Goal: Transaction & Acquisition: Register for event/course

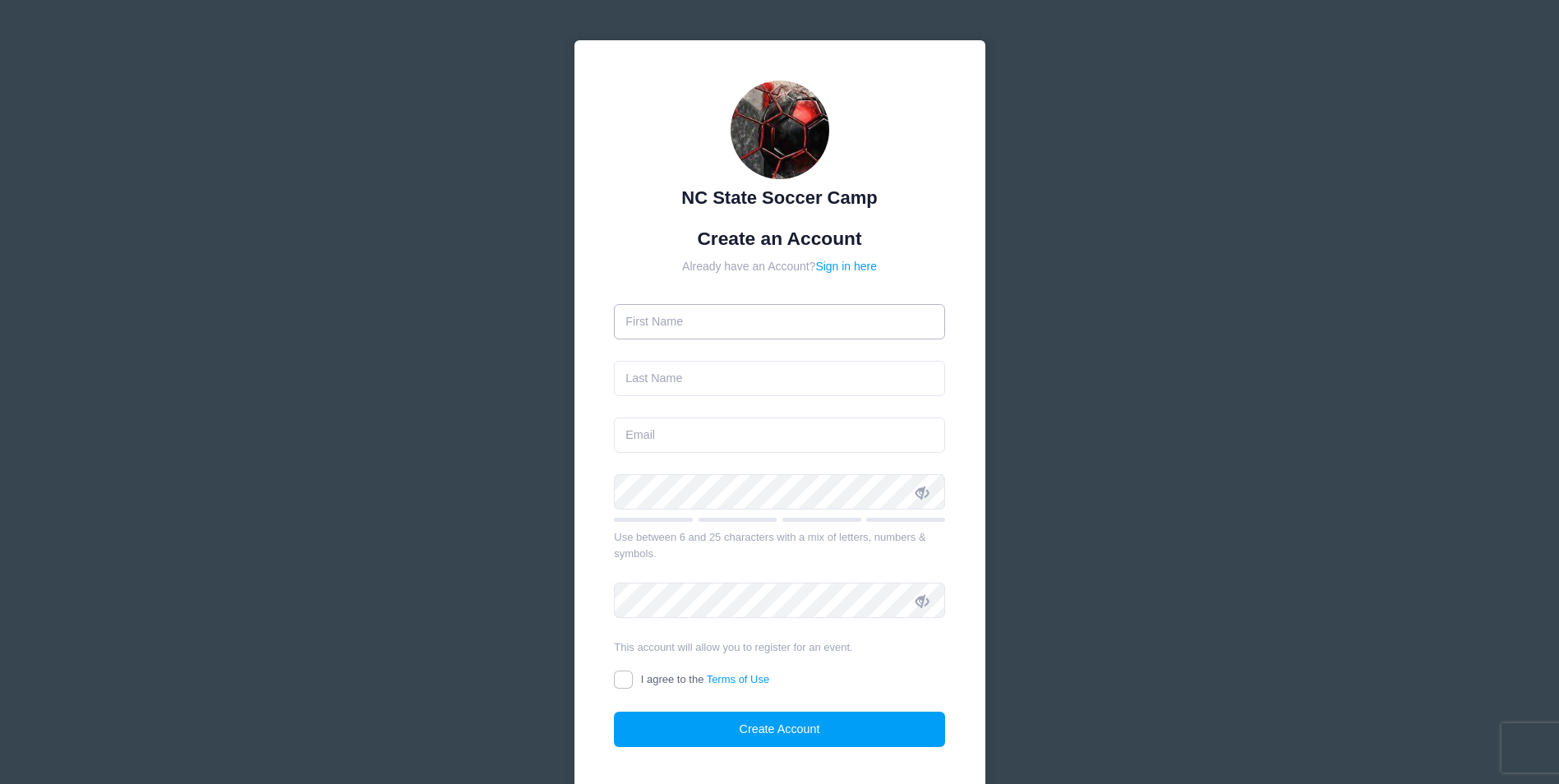
click at [682, 323] on input "text" at bounding box center [780, 322] width 331 height 35
click at [812, 317] on input "text" at bounding box center [780, 322] width 331 height 35
click at [967, 367] on div "NC State Soccer Camp Create an Account Already have an Account? Sign in here" at bounding box center [780, 427] width 411 height 775
click at [687, 322] on input "text" at bounding box center [780, 322] width 331 height 35
type input "Stuart"
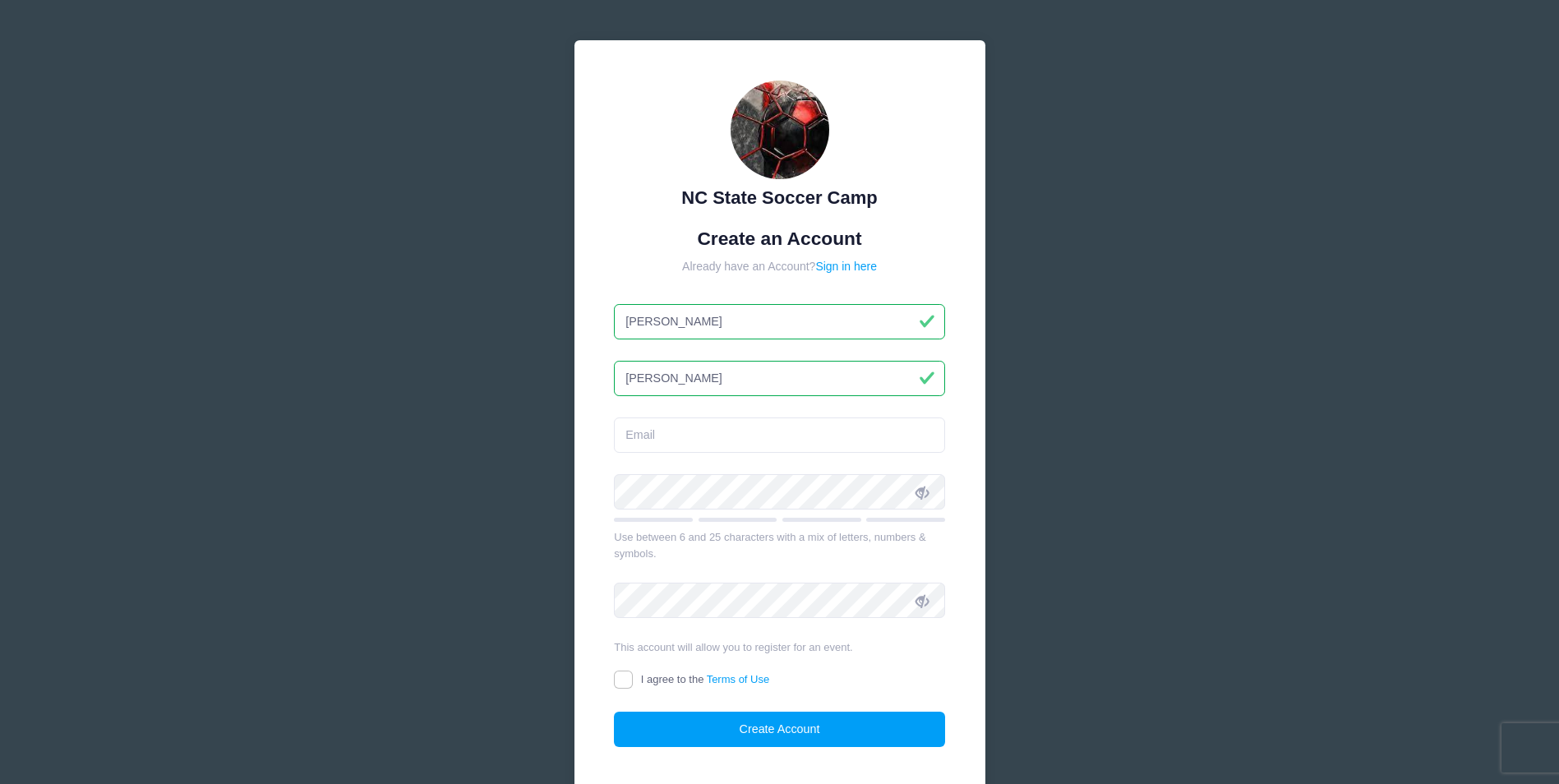
type input "Barnes"
click at [603, 392] on div "NC State Soccer Camp Create an Account Already have an Account? Sign in here St…" at bounding box center [780, 427] width 411 height 775
click at [662, 441] on input "email" at bounding box center [780, 434] width 331 height 35
type input "stu5@aol.com"
click at [587, 424] on div "NC State Soccer Camp Create an Account Already have an Account? Sign in here St…" at bounding box center [780, 427] width 411 height 775
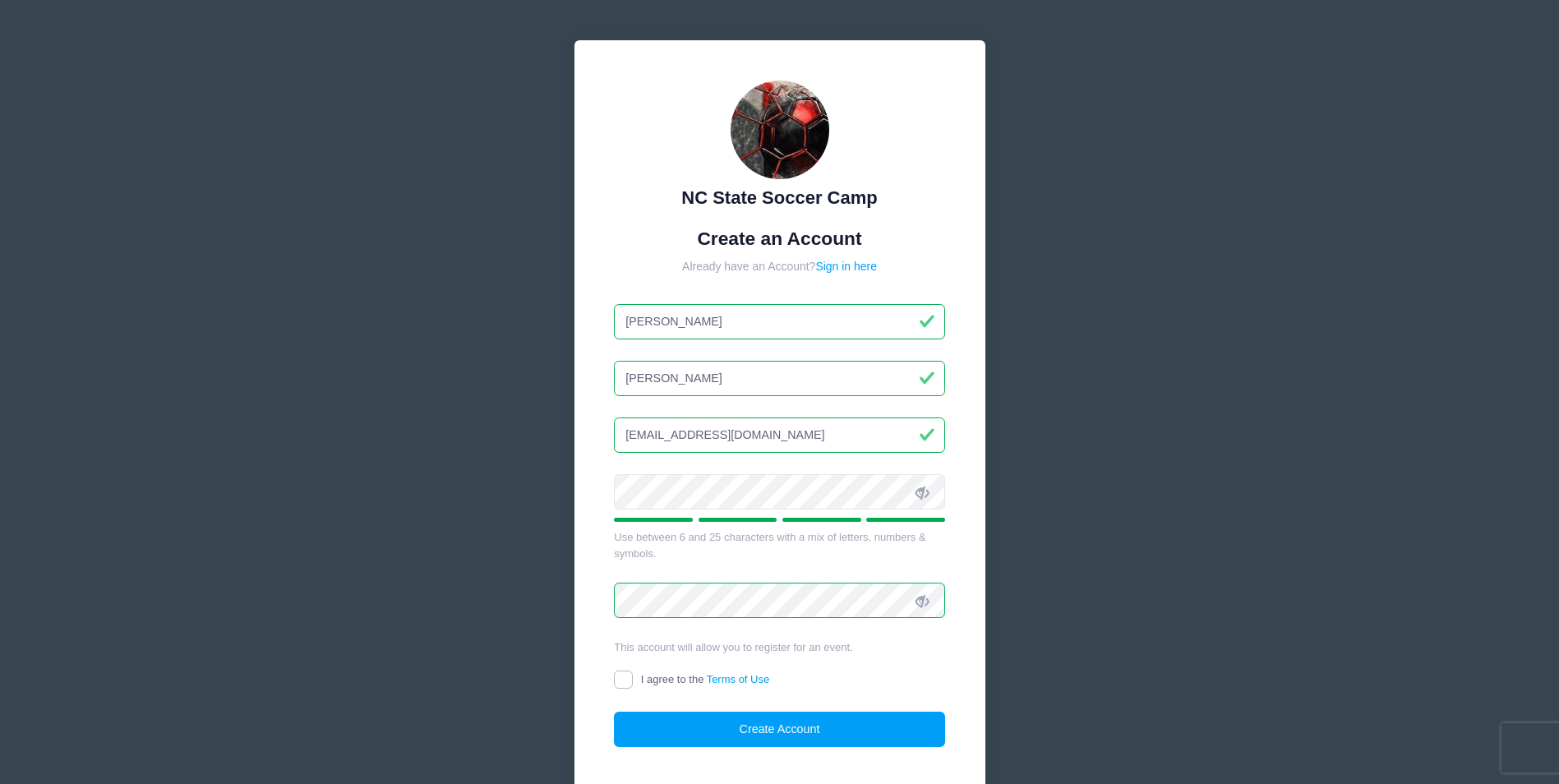
click at [625, 681] on input "I agree to the Terms of Use" at bounding box center [623, 680] width 19 height 19
checkbox input "true"
click at [866, 729] on button "Create Account" at bounding box center [780, 729] width 331 height 35
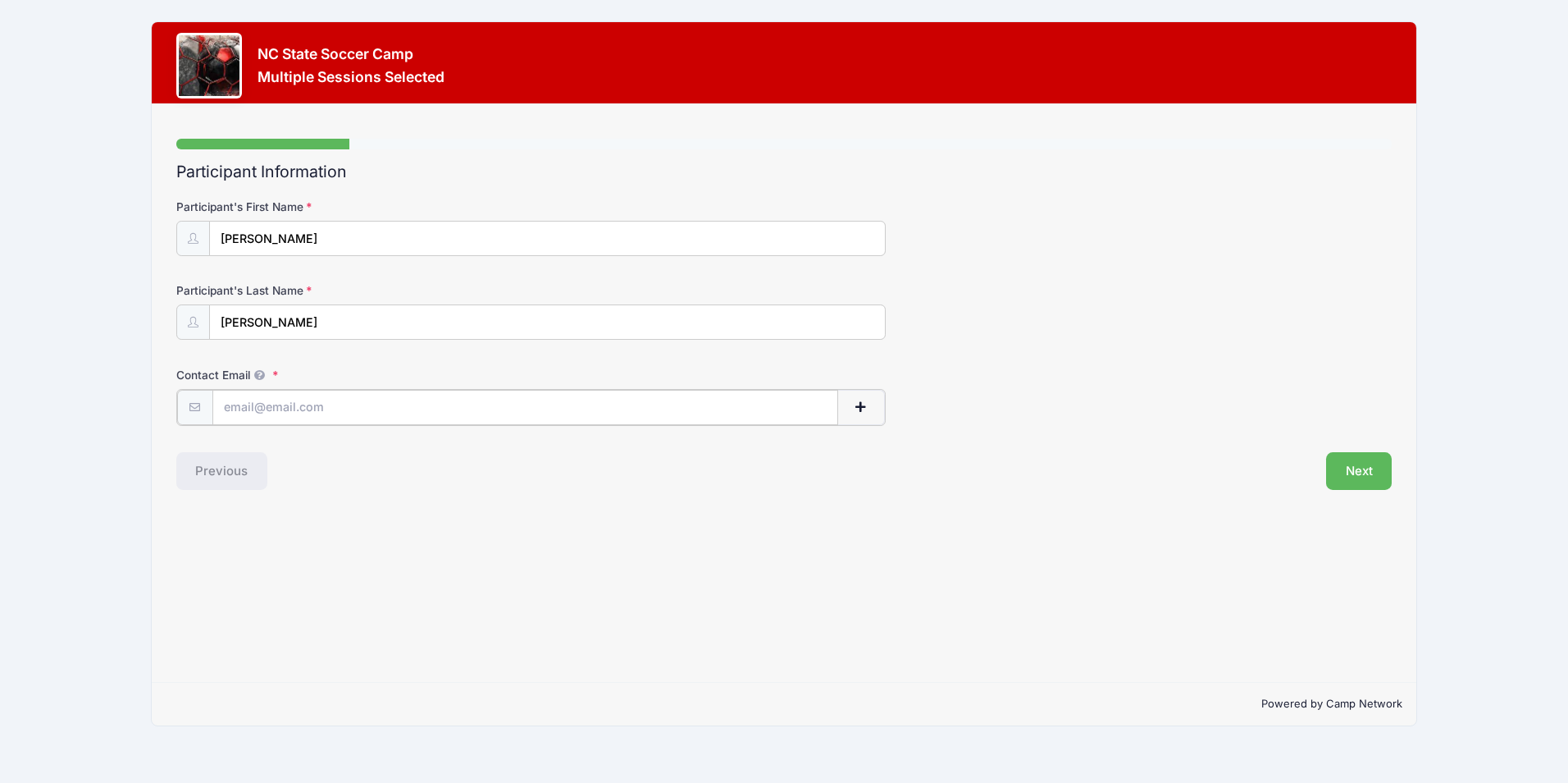
click at [282, 405] on input "Contact Email" at bounding box center [525, 407] width 626 height 35
type input "stu5@aol.com"
click at [628, 506] on div "Step 1 /7 Step 1 Step 2 Step 3 Step 4 Policies Extra Items Summary Participant …" at bounding box center [784, 393] width 1264 height 578
click at [1377, 478] on button "Next" at bounding box center [1359, 469] width 66 height 38
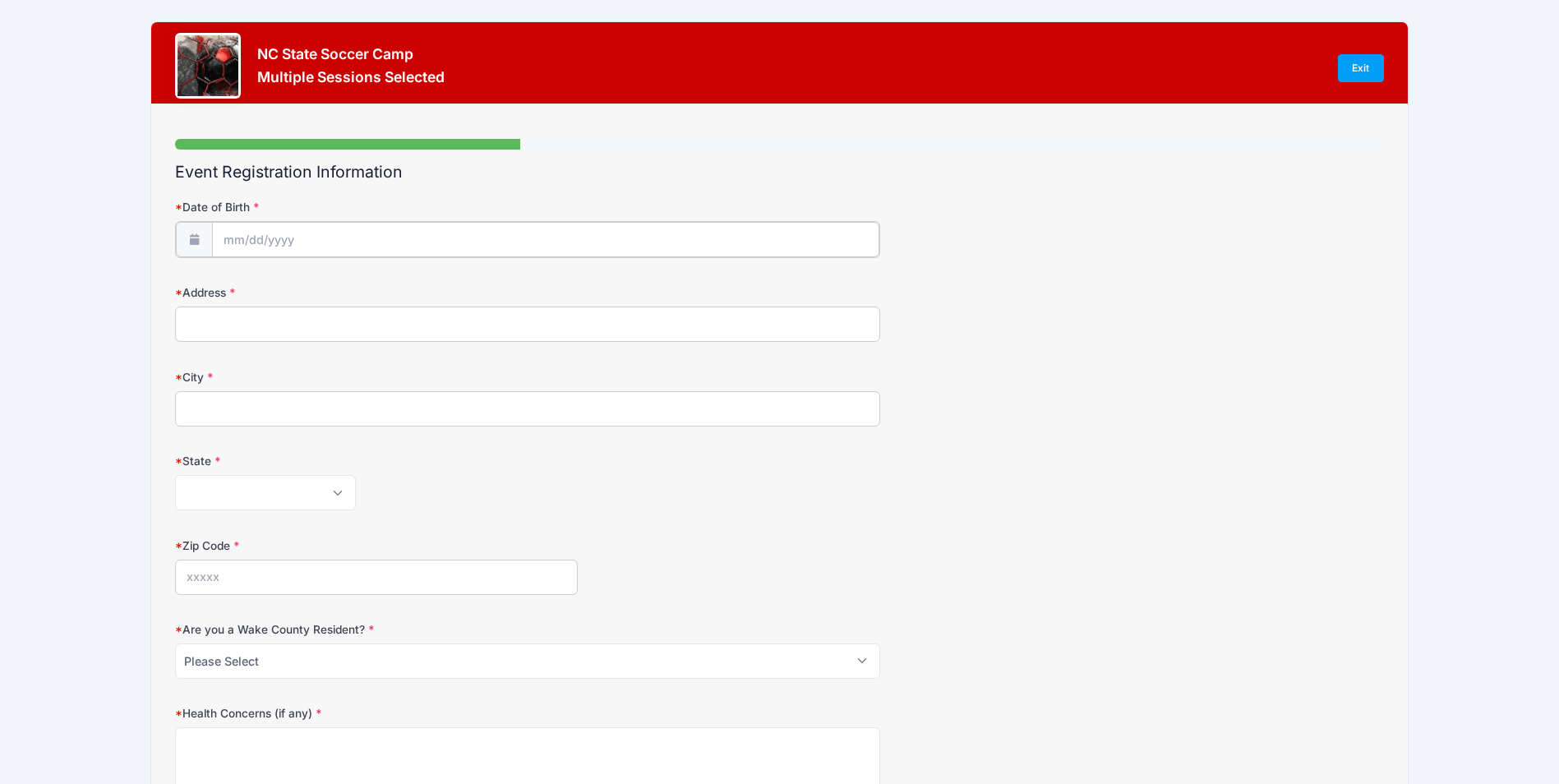
click at [304, 240] on input "Date of Birth" at bounding box center [546, 239] width 668 height 35
click at [370, 284] on input "2025" at bounding box center [366, 283] width 53 height 25
click at [386, 290] on span at bounding box center [387, 288] width 11 height 12
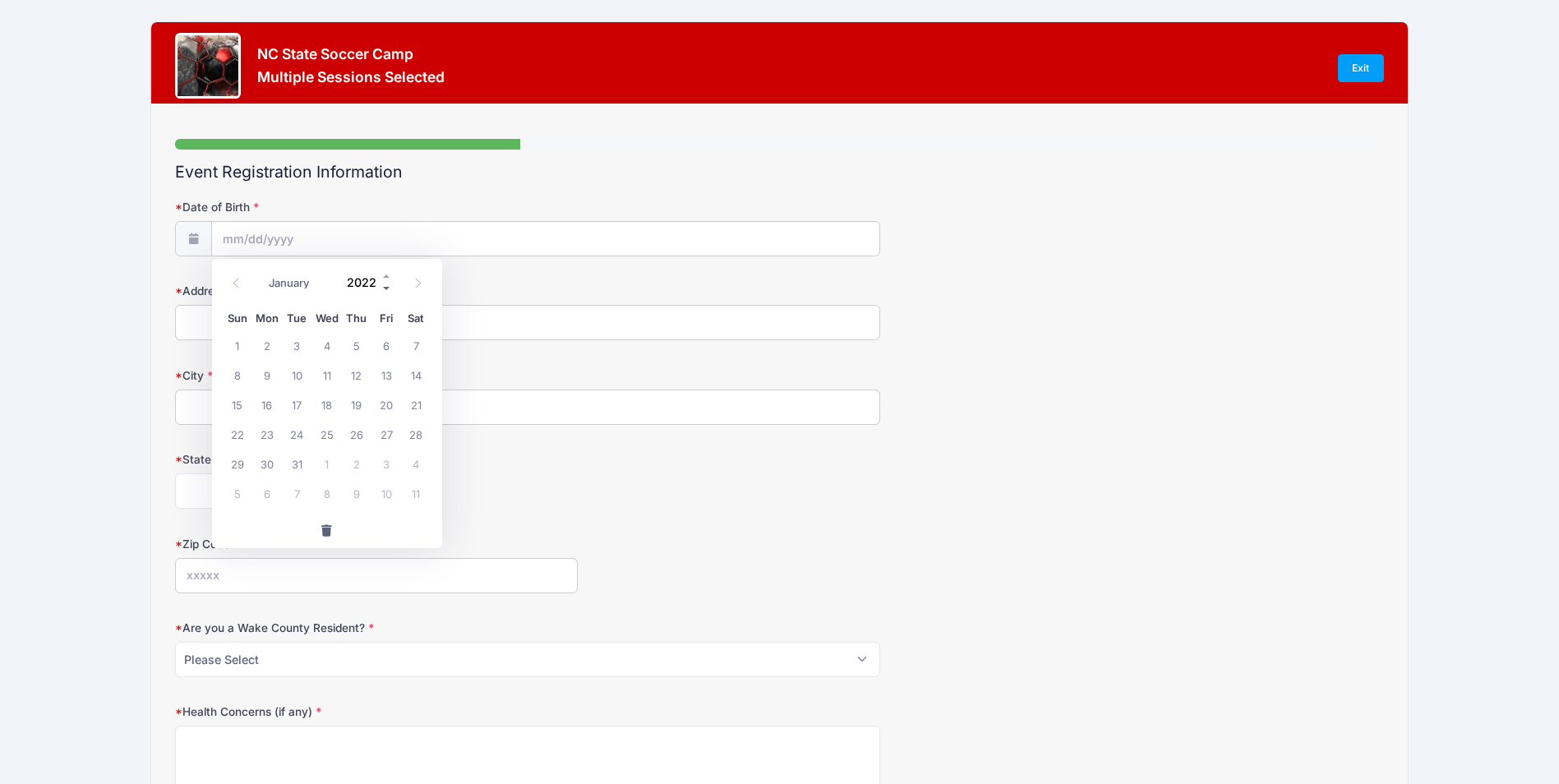
click at [386, 290] on span at bounding box center [387, 288] width 11 height 12
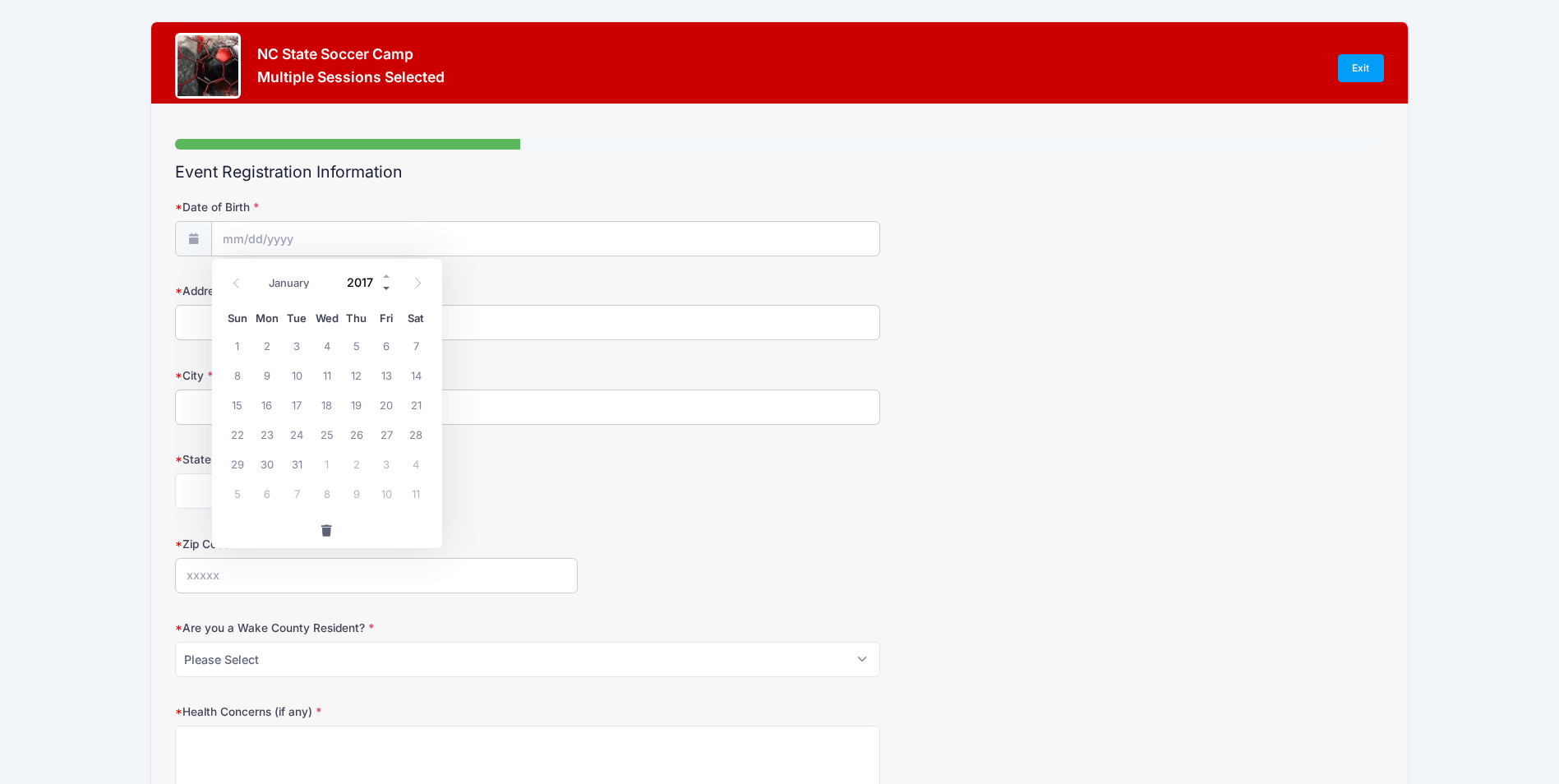
click at [386, 290] on span at bounding box center [387, 288] width 11 height 12
click at [393, 298] on div "January February March April May June July August September October November De…" at bounding box center [326, 283] width 209 height 38
click at [384, 287] on span at bounding box center [387, 288] width 11 height 12
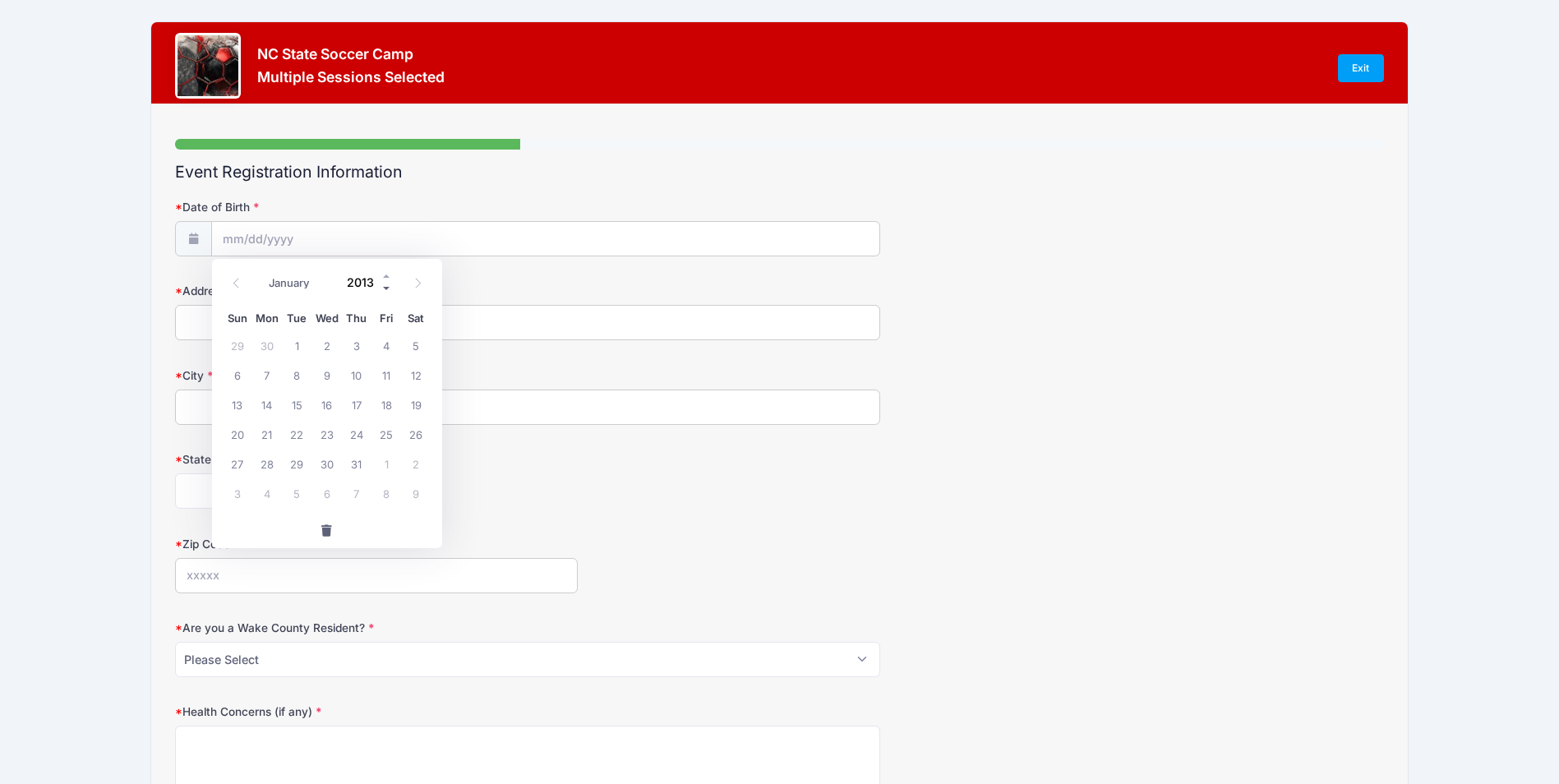
click at [384, 287] on span at bounding box center [387, 288] width 11 height 12
type input "2011"
click at [290, 281] on select "January February March April May June July August September October November De…" at bounding box center [297, 283] width 73 height 22
select select "0"
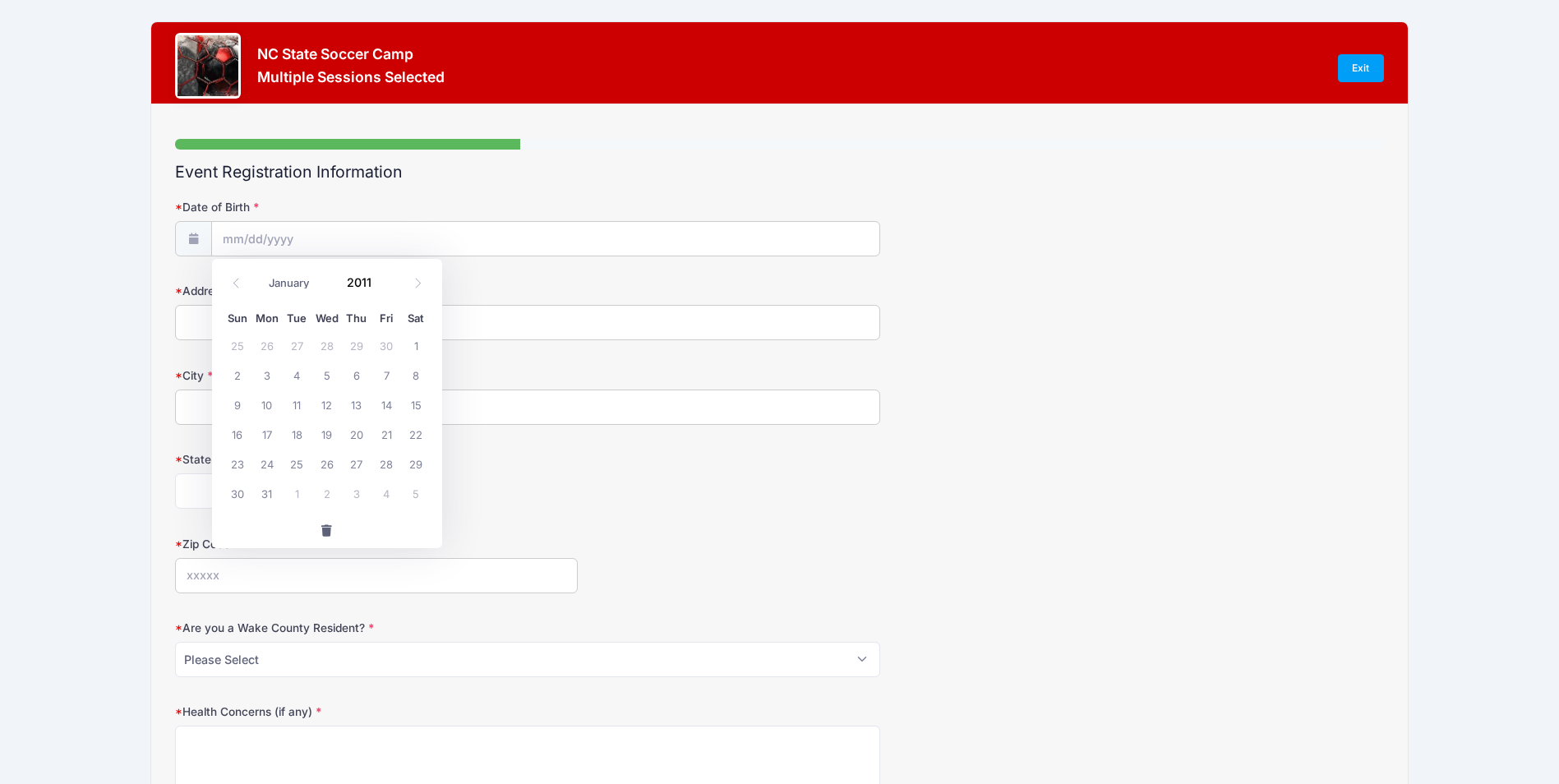
click at [261, 272] on select "January February March April May June July August September October November De…" at bounding box center [297, 283] width 73 height 22
click at [272, 498] on span "31" at bounding box center [267, 493] width 29 height 29
type input "01/31/2011"
click at [245, 325] on input "Address" at bounding box center [528, 322] width 706 height 35
type input "10185 hawkeswater blvd."
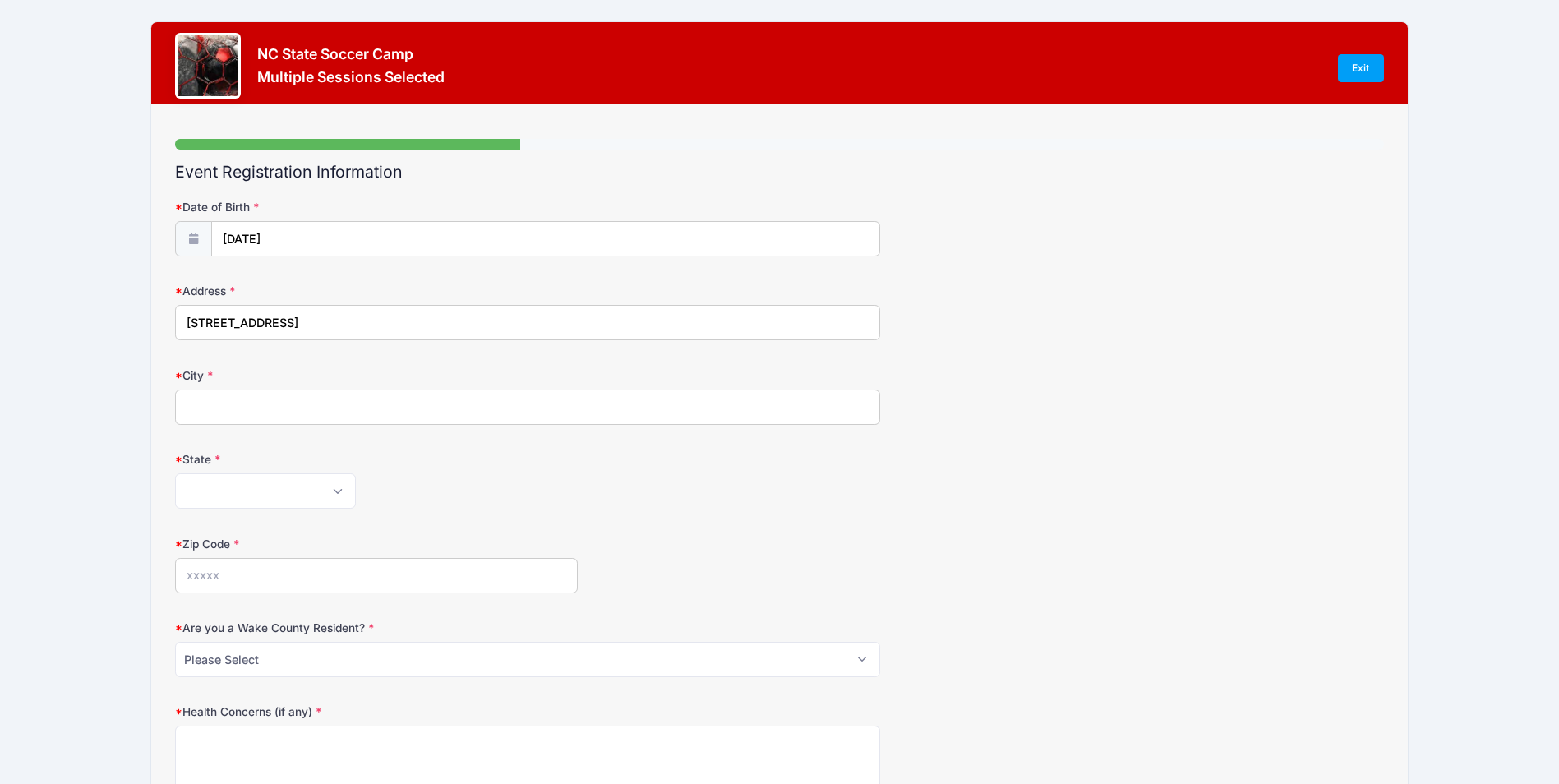
click at [244, 410] on input "City" at bounding box center [528, 407] width 706 height 35
type input "Leland"
click at [189, 480] on select "Alabama Alaska American Samoa Arizona Arkansas Armed Forces Africa Armed Forces…" at bounding box center [265, 491] width 181 height 35
select select "NC"
click at [175, 474] on select "Alabama Alaska American Samoa Arizona Arkansas Armed Forces Africa Armed Forces…" at bounding box center [265, 491] width 181 height 35
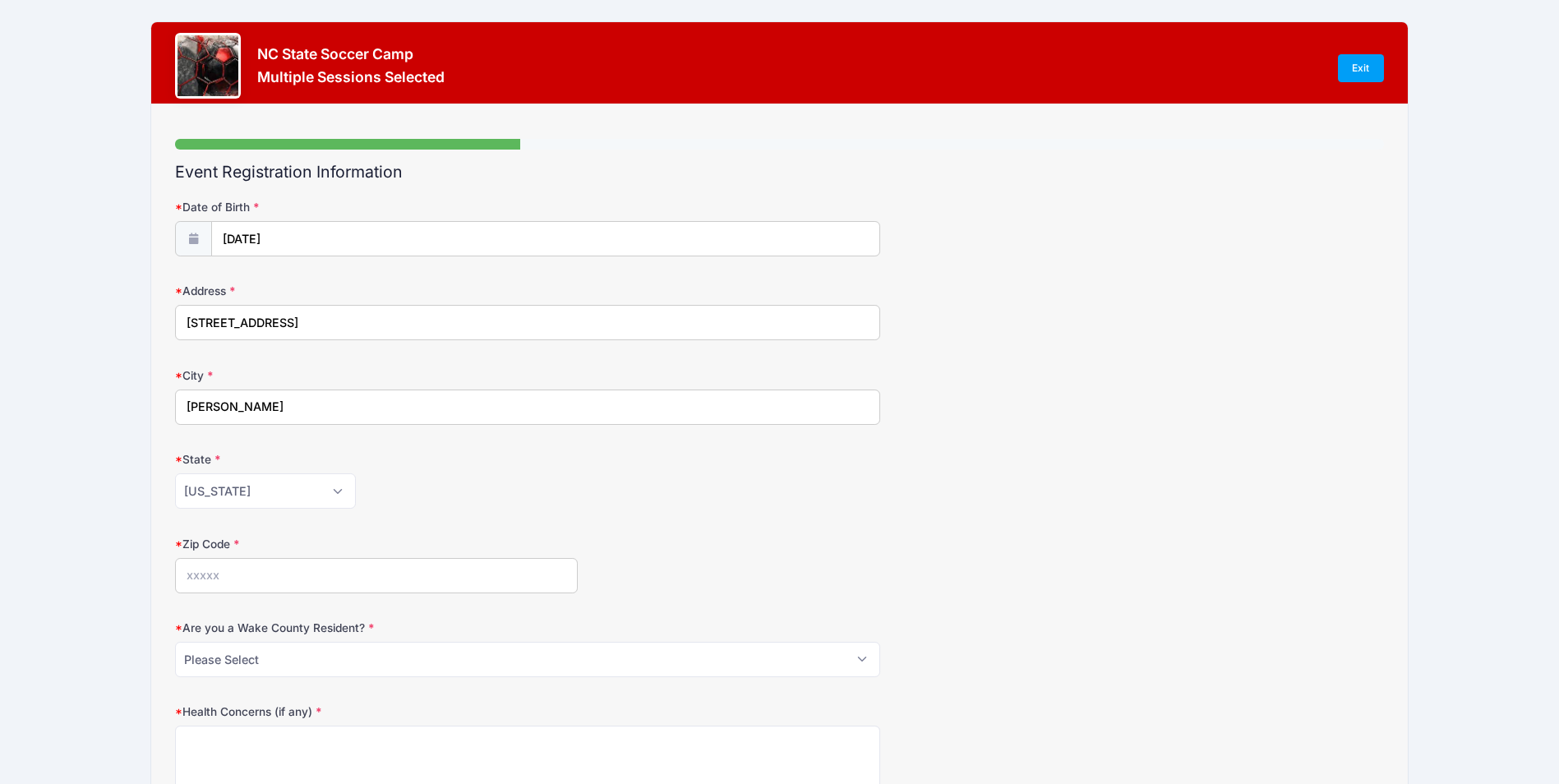
click at [305, 580] on input "Zip Code" at bounding box center [377, 575] width 403 height 35
type input "28451"
click at [813, 512] on form "Date of Birth 01/31/2011 Address 10185 hawkeswater blvd. City Leland State Alab…" at bounding box center [779, 592] width 1208 height 787
click at [285, 655] on select "Please Select YES NO" at bounding box center [528, 659] width 706 height 35
select select "NO"
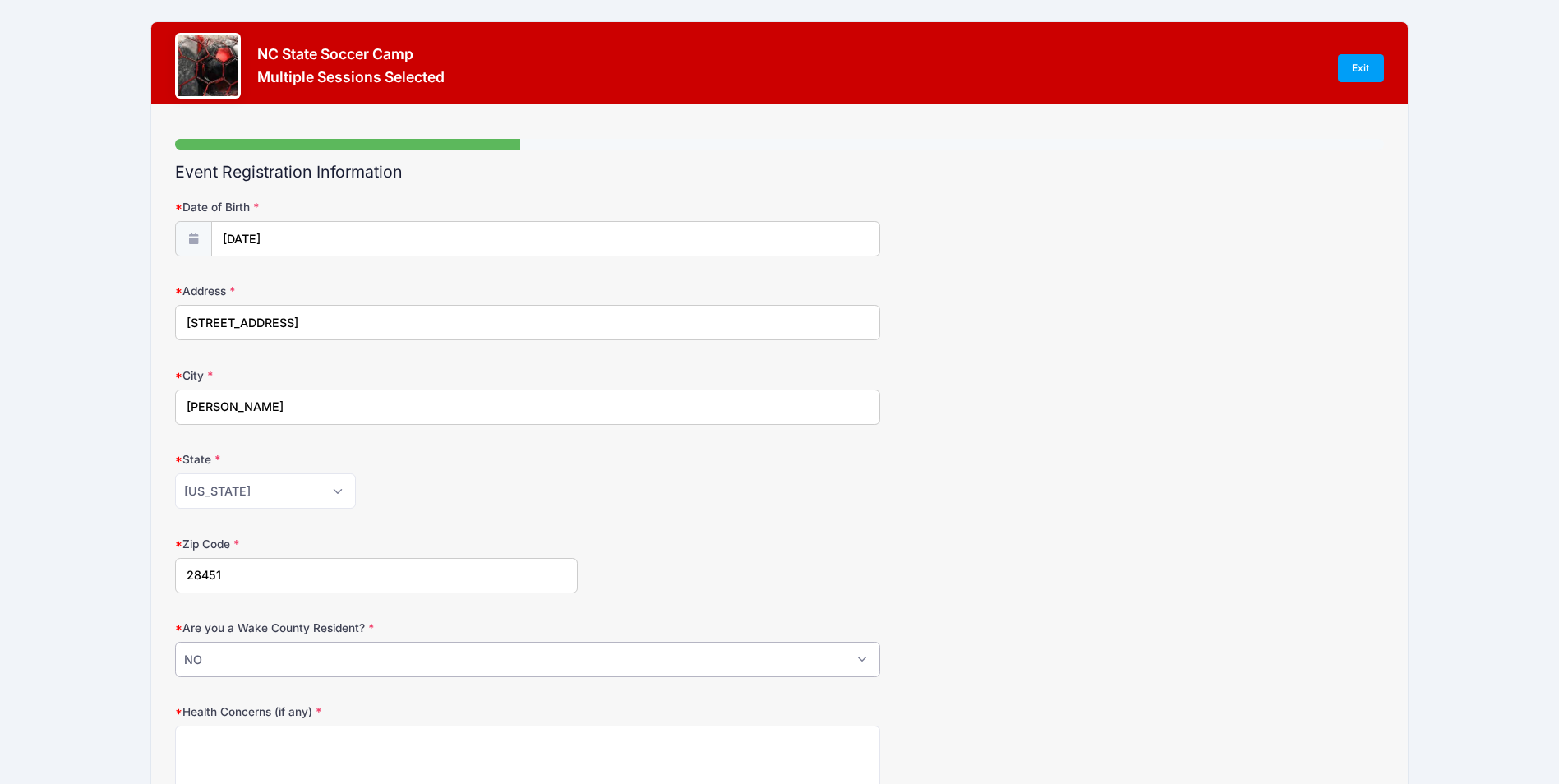
click at [175, 642] on select "Please Select YES NO" at bounding box center [528, 659] width 706 height 35
drag, startPoint x: 222, startPoint y: 319, endPoint x: 246, endPoint y: 310, distance: 25.6
click at [222, 318] on input "10185 hawkeswater blvd." at bounding box center [528, 322] width 706 height 35
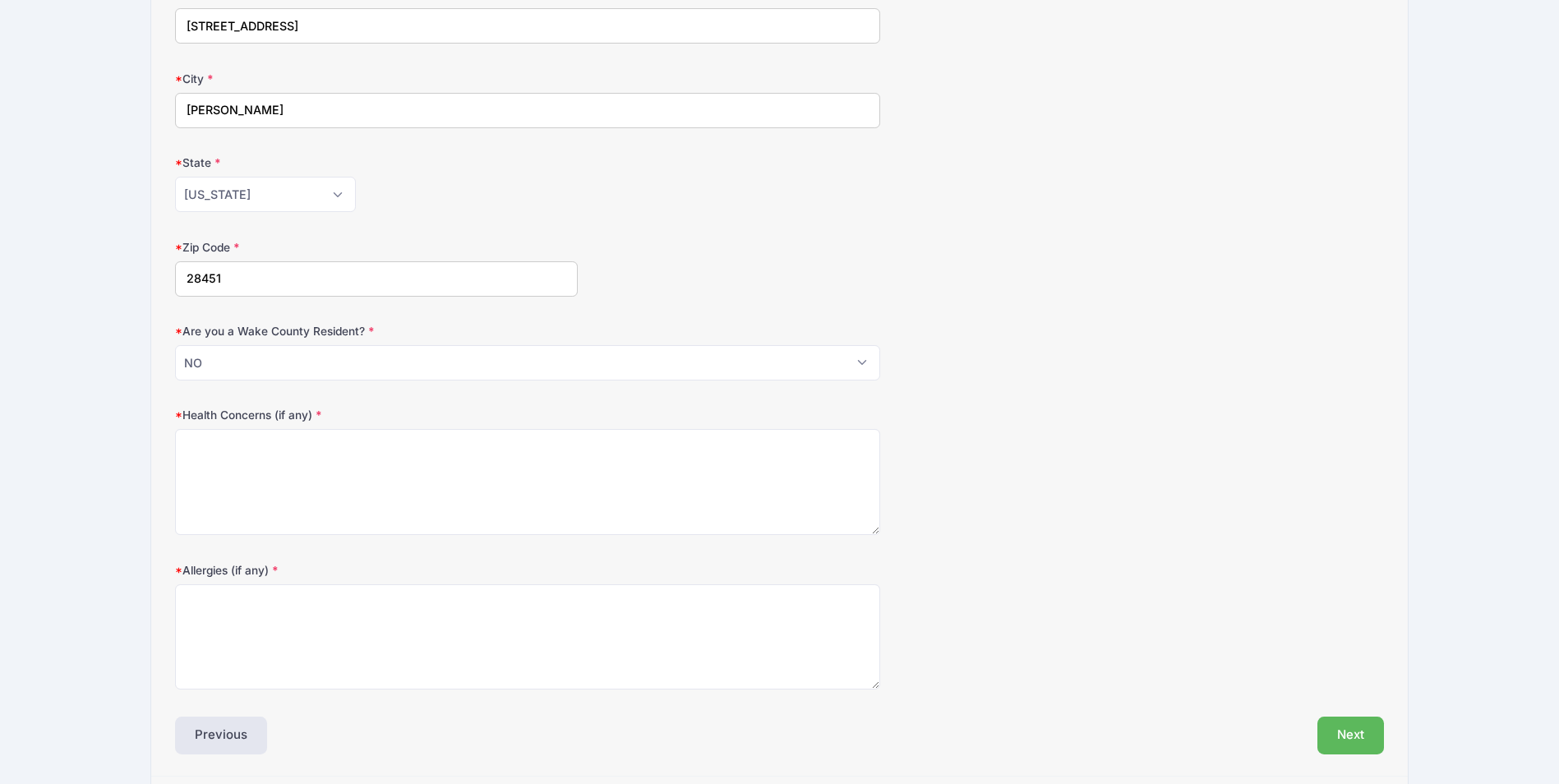
scroll to position [355, 0]
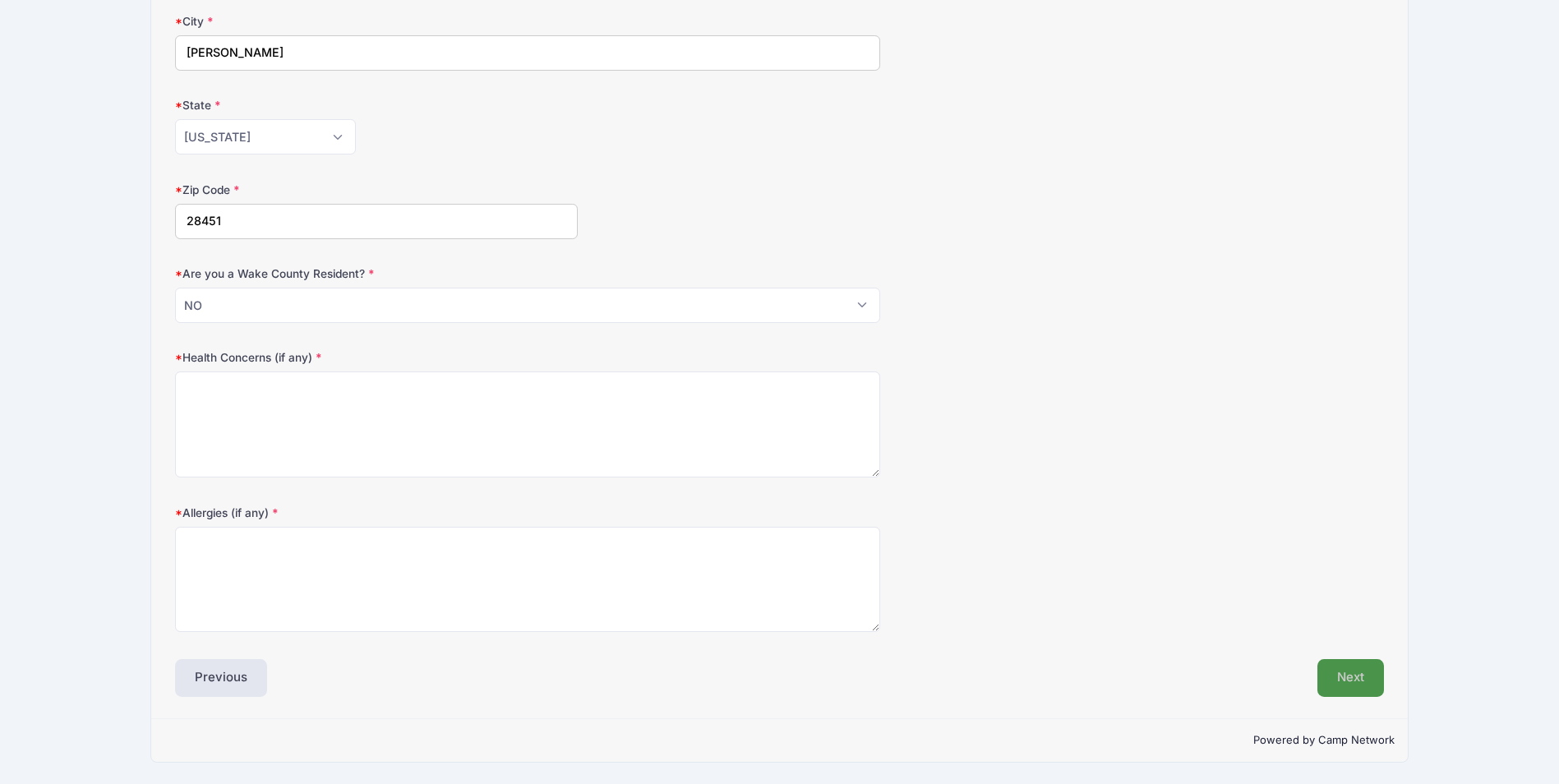
type input "10185 Hawkeswater Blvd."
click at [1353, 678] on button "Next" at bounding box center [1351, 678] width 66 height 38
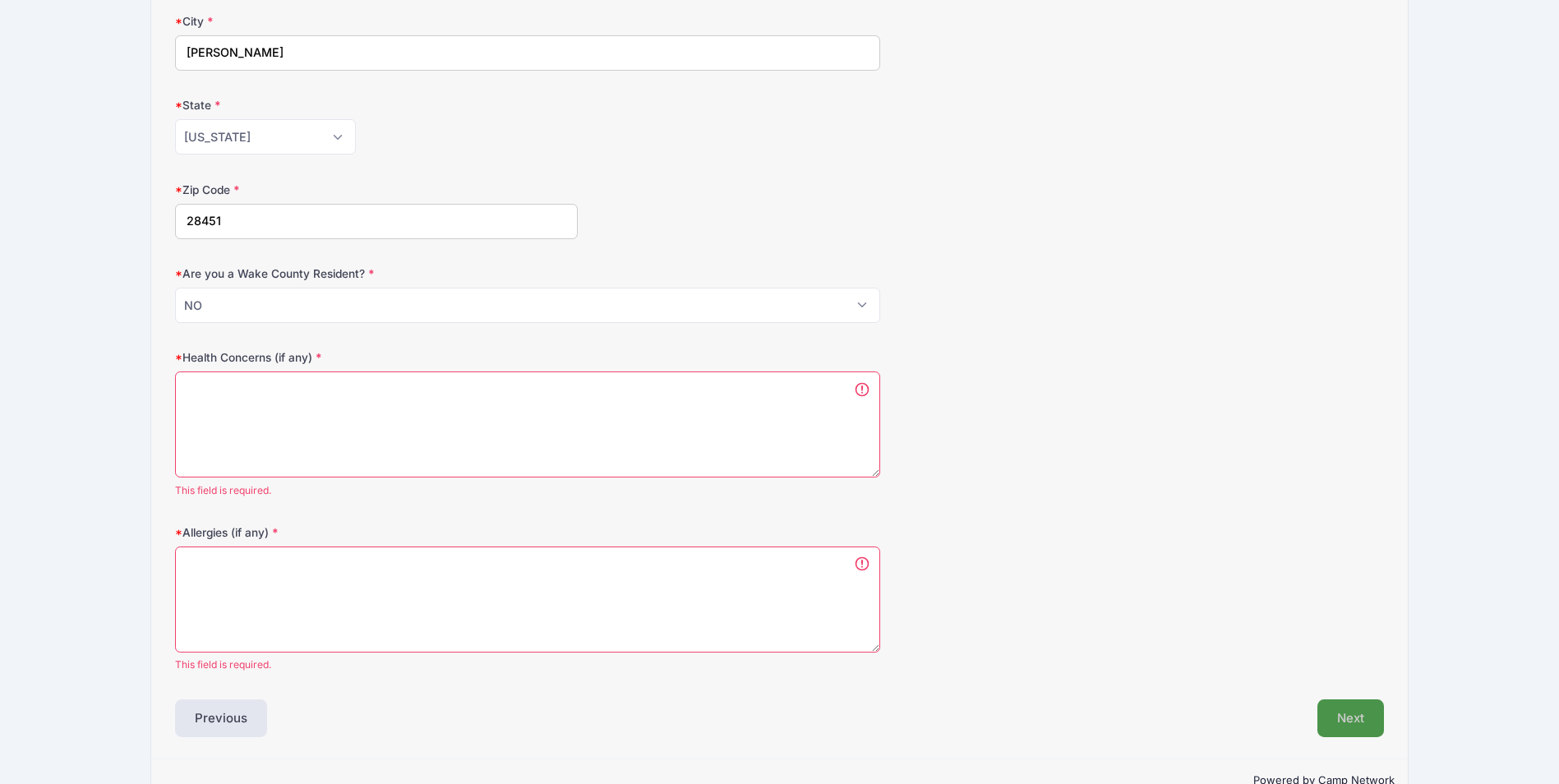
scroll to position [394, 0]
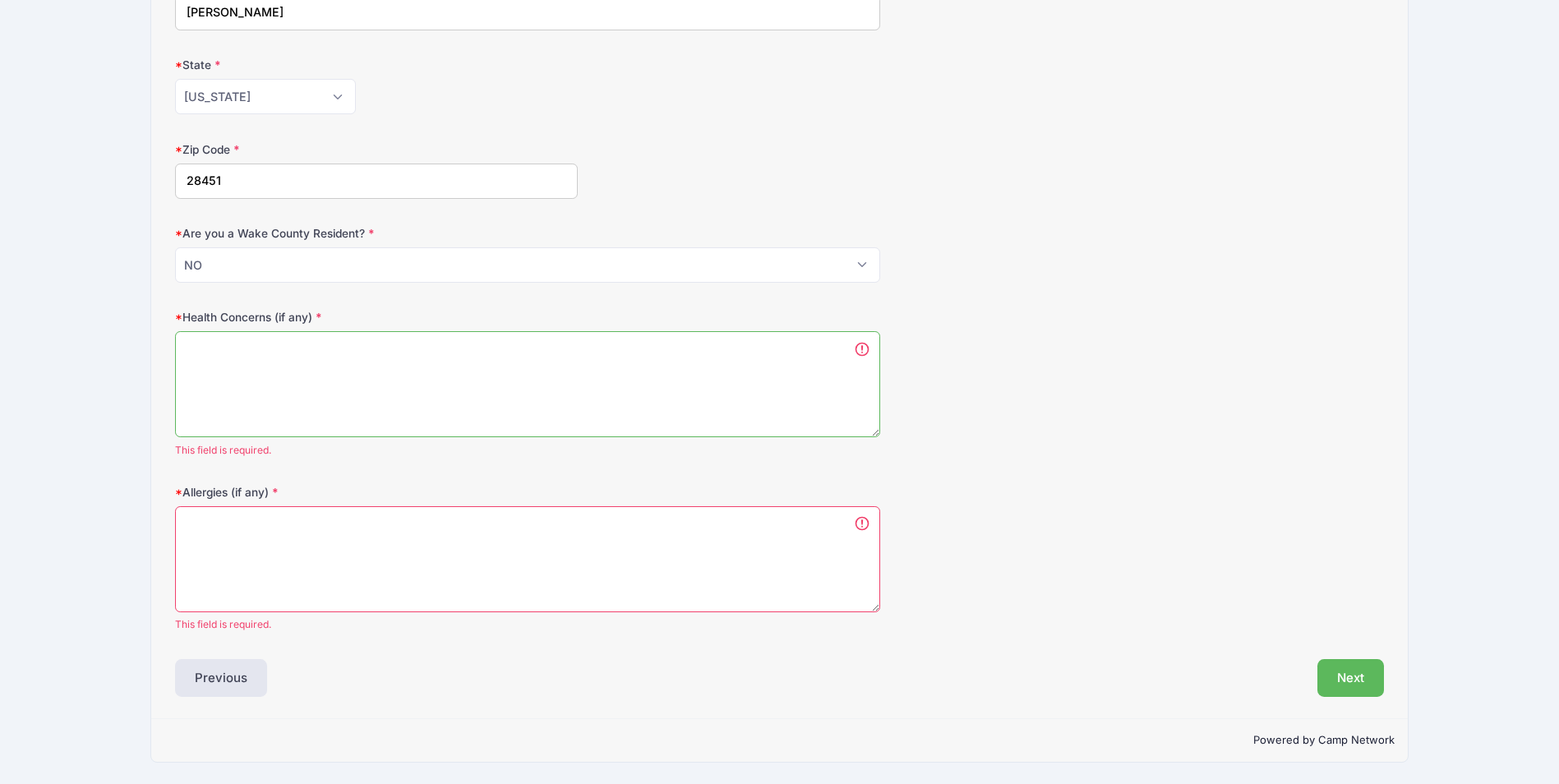
click at [386, 396] on textarea "Health Concerns (if any)" at bounding box center [528, 384] width 706 height 106
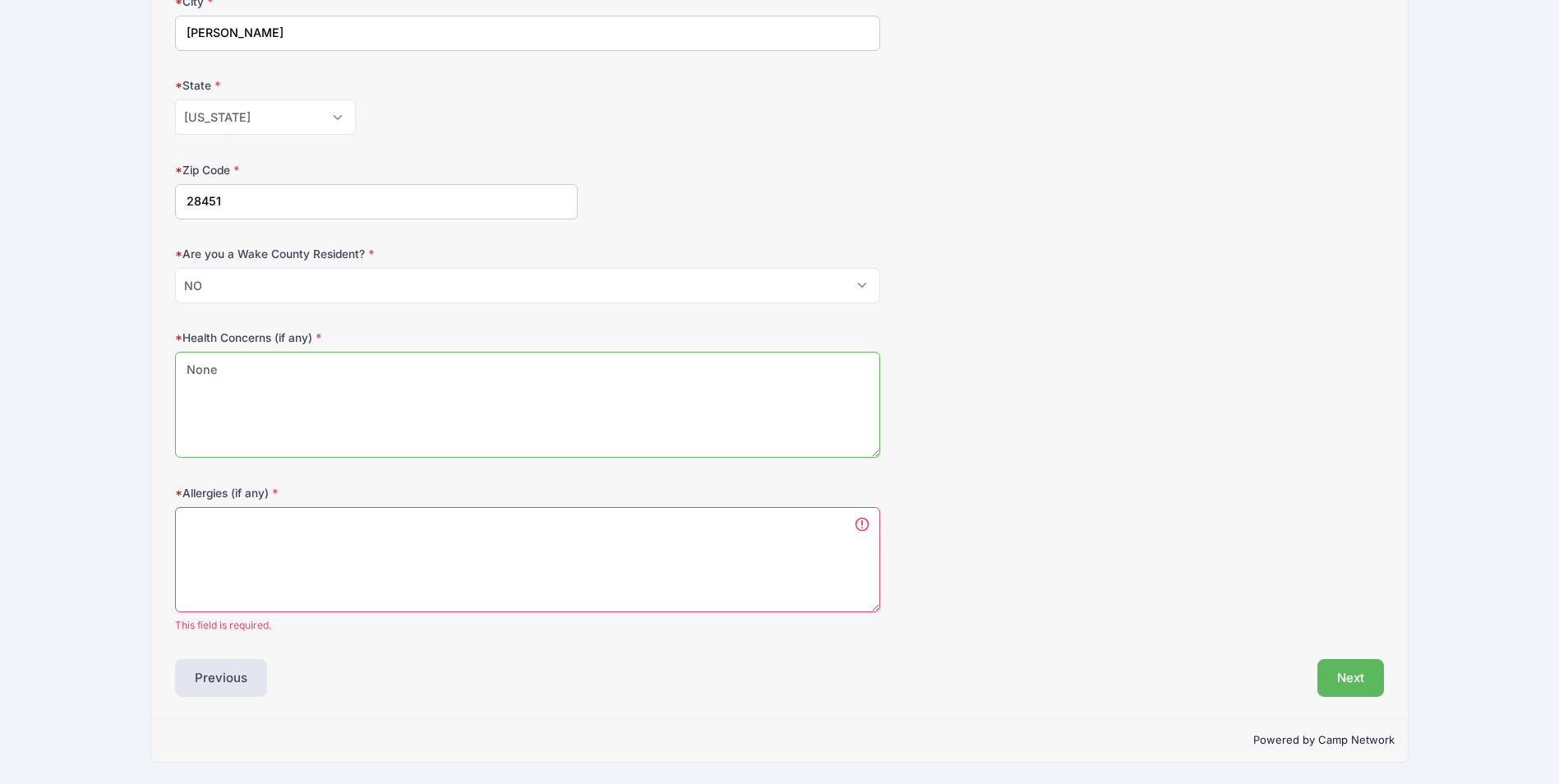
type textarea "None"
click at [401, 558] on textarea "Allergies (if any)" at bounding box center [528, 560] width 706 height 106
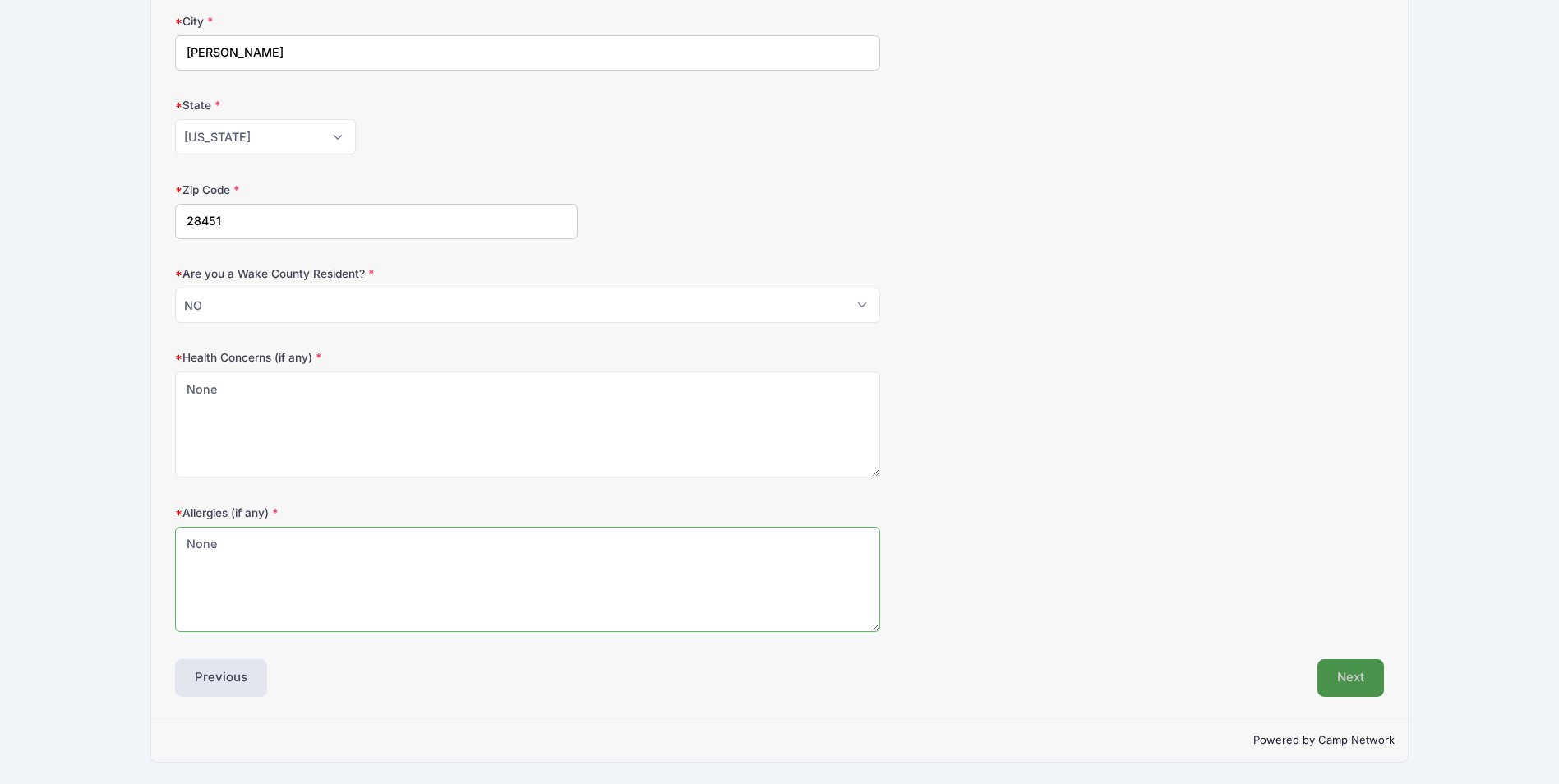
type textarea "None"
click at [1350, 673] on button "Next" at bounding box center [1351, 678] width 66 height 38
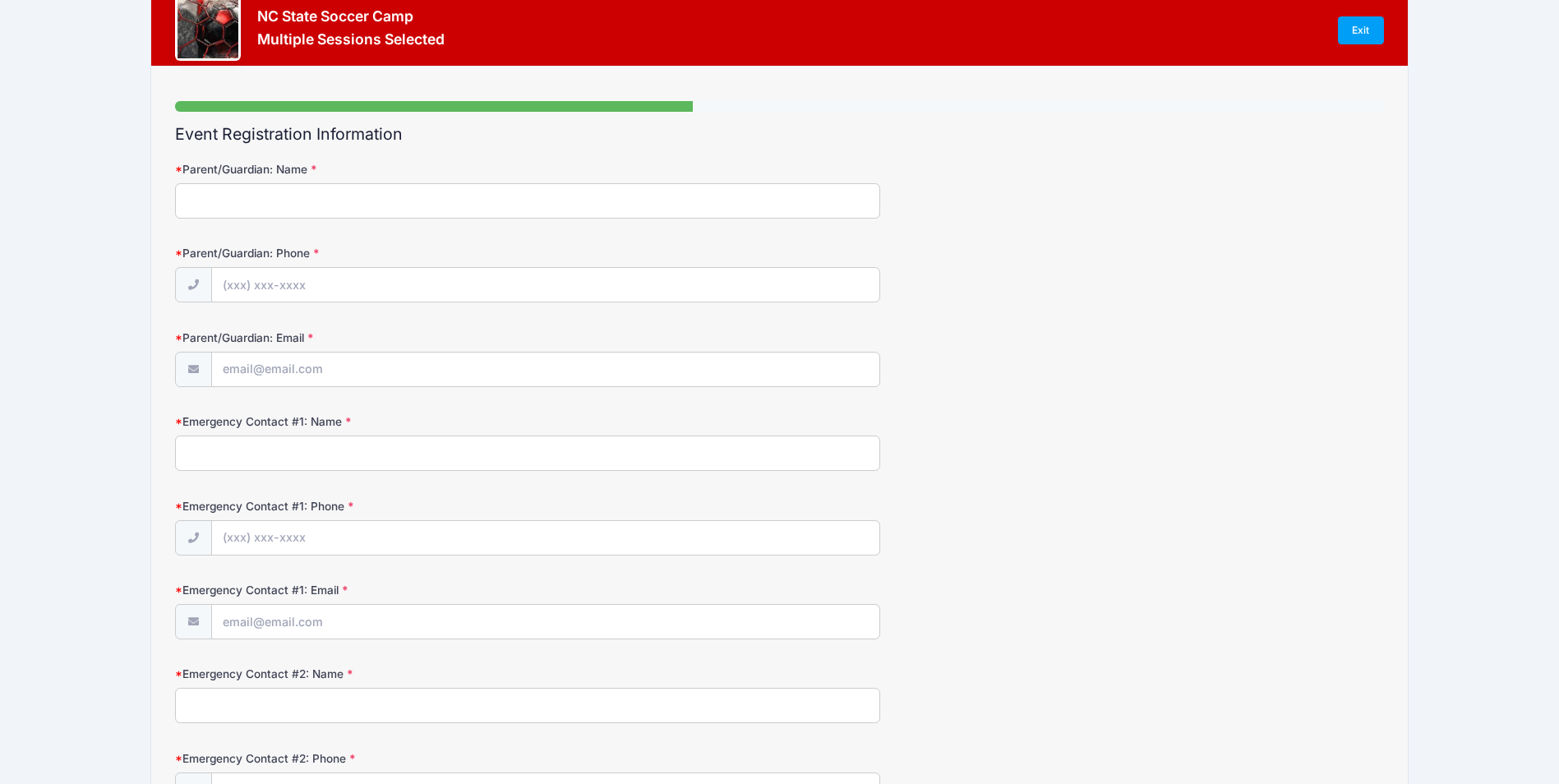
scroll to position [0, 0]
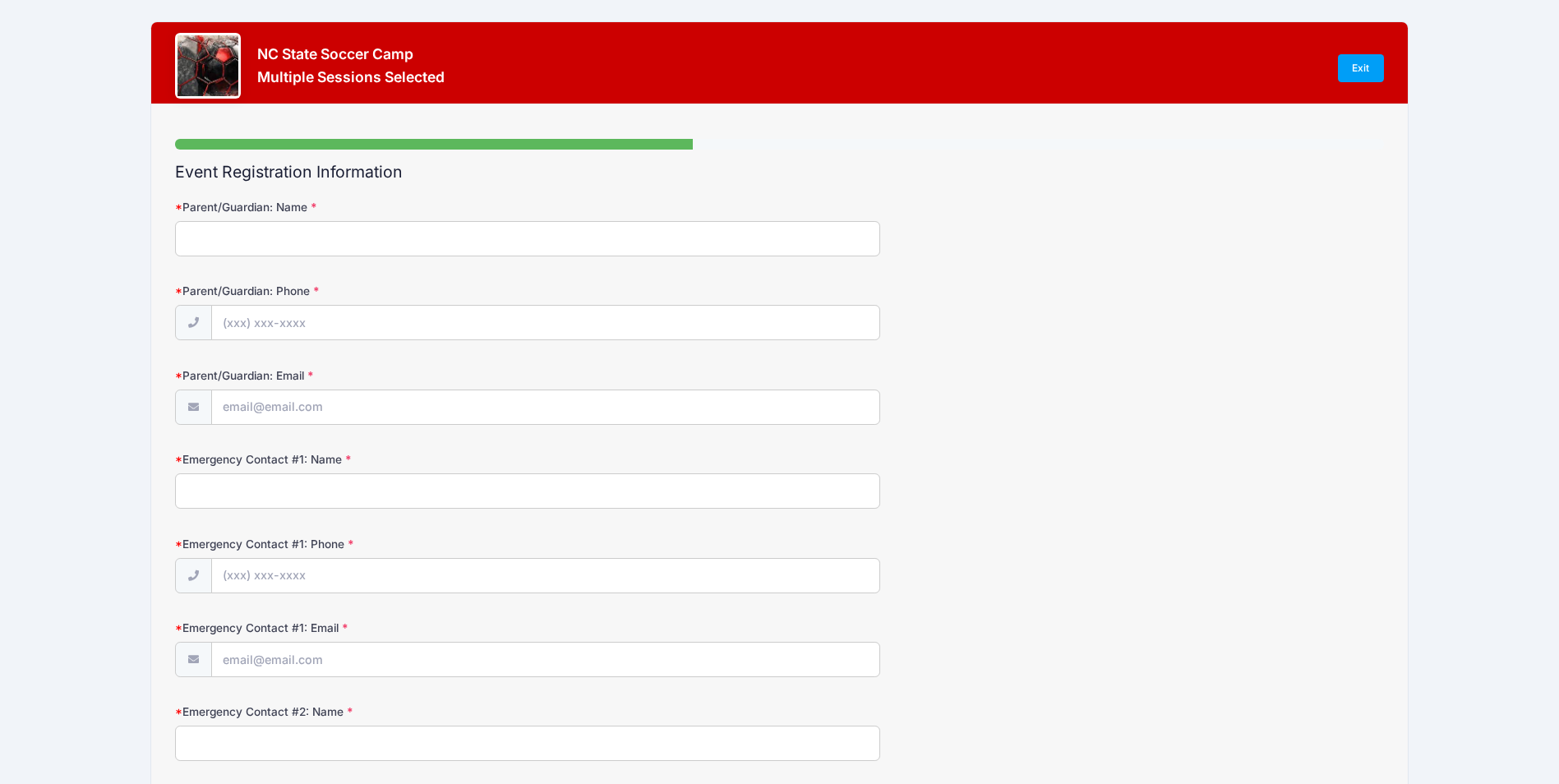
click at [392, 247] on input "Parent/Guardian: Name" at bounding box center [528, 238] width 706 height 35
type input "[PERSON_NAME]"
type input "(910) 386-6775"
drag, startPoint x: 291, startPoint y: 408, endPoint x: 299, endPoint y: 411, distance: 8.5
click at [291, 408] on input "Parent/Guardian: Email" at bounding box center [546, 408] width 668 height 35
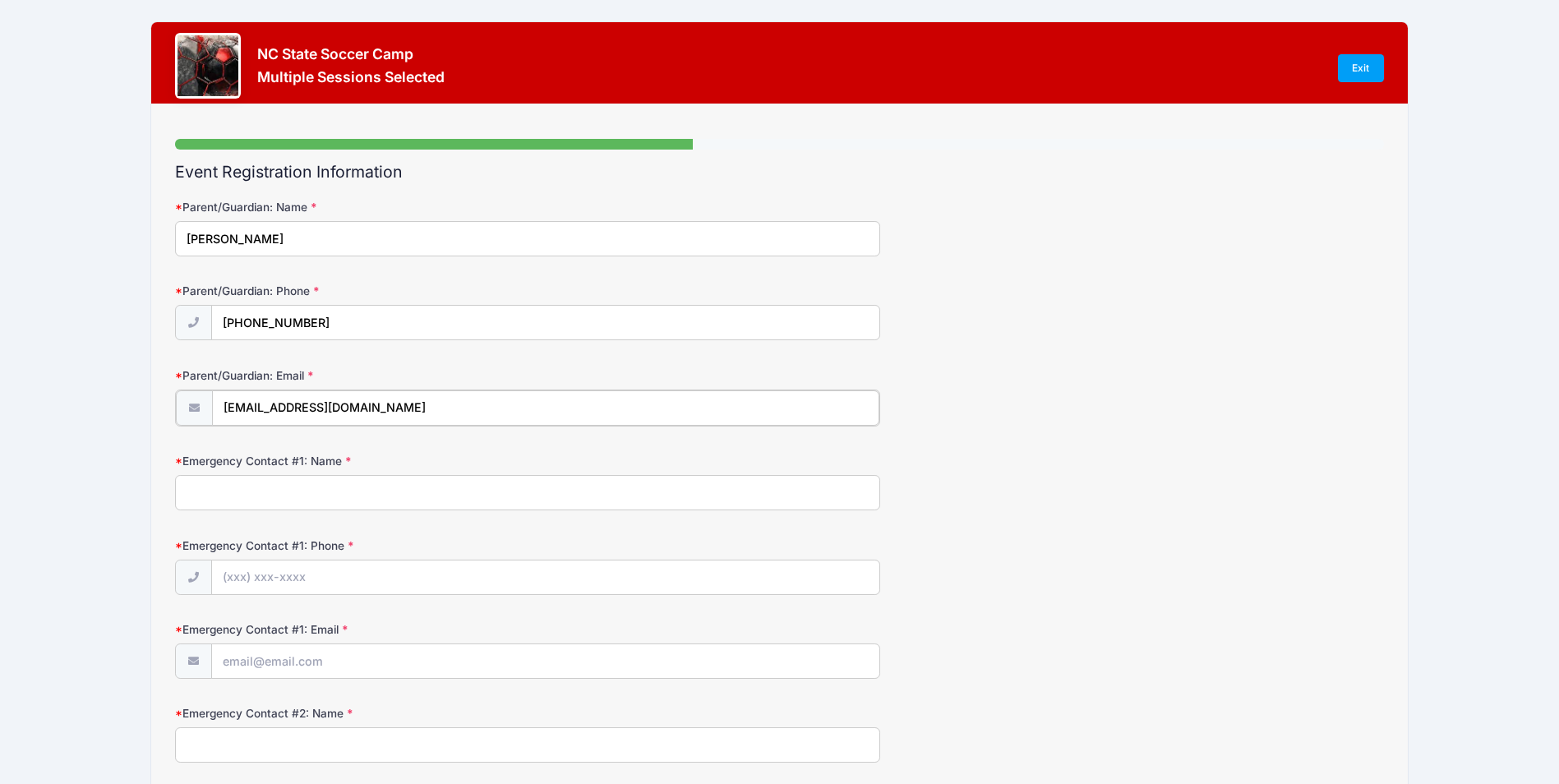
type input "stu5@aol.com"
click at [202, 493] on input "Emergency Contact #1: Name" at bounding box center [528, 491] width 706 height 35
type input "Karla Burgos"
click at [248, 579] on input "Emergency Contact #1: Phone" at bounding box center [546, 576] width 668 height 35
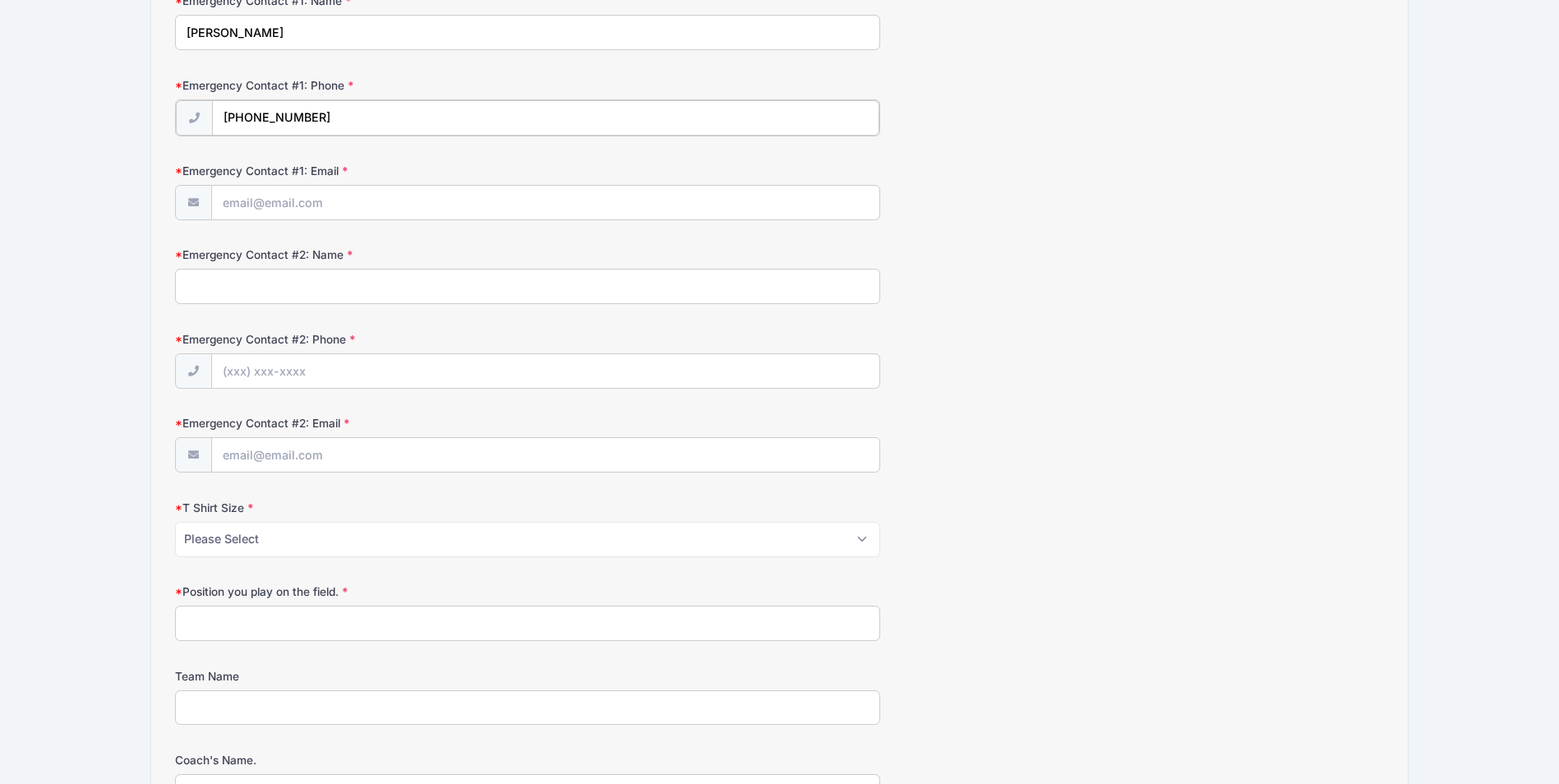
scroll to position [462, 0]
type input "(910) 742-2995"
click at [322, 195] on input "Emergency Contact #1: Email" at bounding box center [546, 197] width 668 height 35
type input "kabarn37@aol.com"
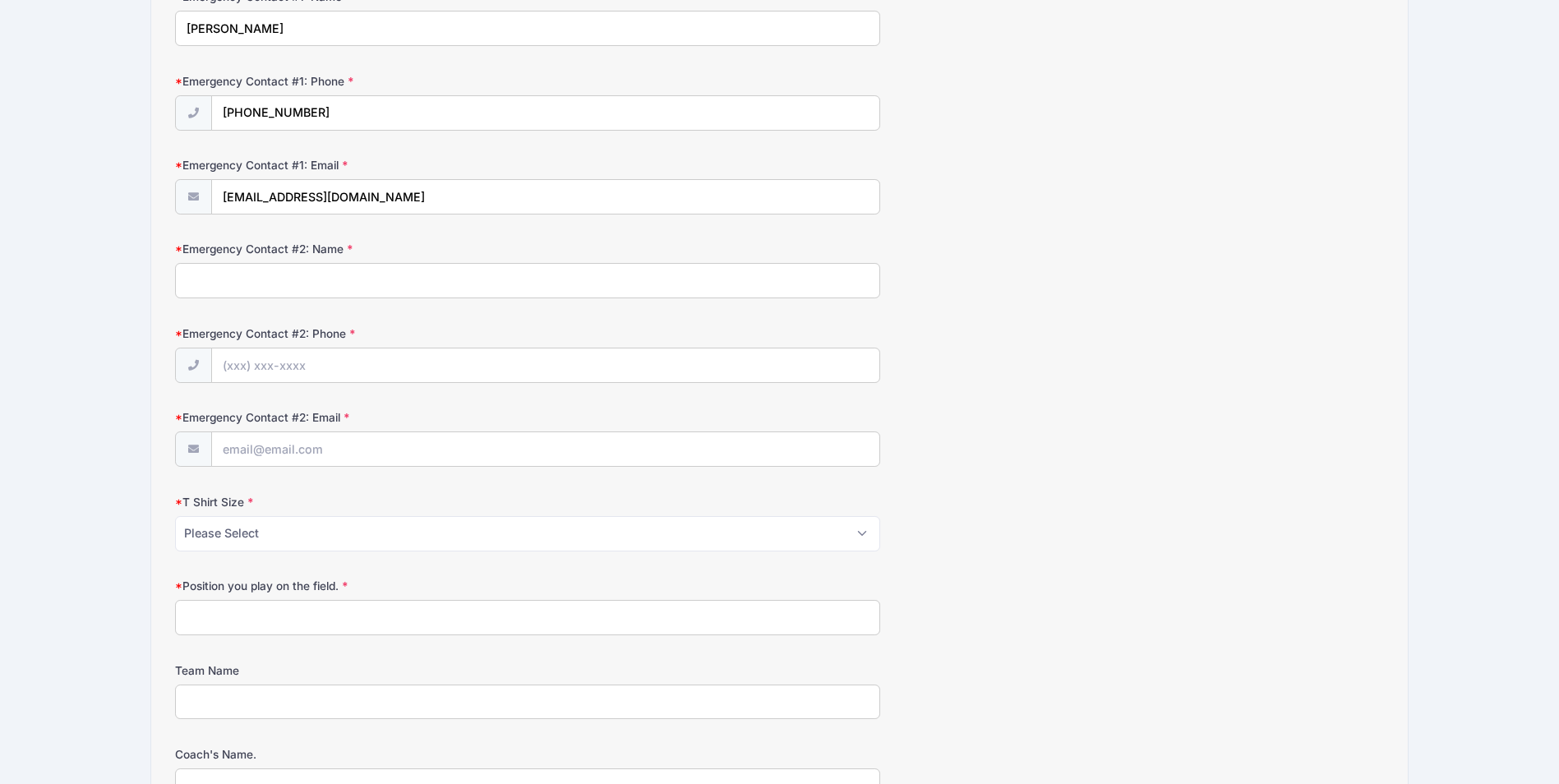
click at [371, 287] on input "Emergency Contact #2: Name" at bounding box center [528, 280] width 706 height 35
type input "Linda Barnes"
click at [319, 366] on input "Emergency Contact #2: Phone" at bounding box center [546, 365] width 668 height 35
type input "(252) 616-6122"
click at [305, 448] on input "Emergency Contact #2: Email" at bounding box center [546, 449] width 668 height 35
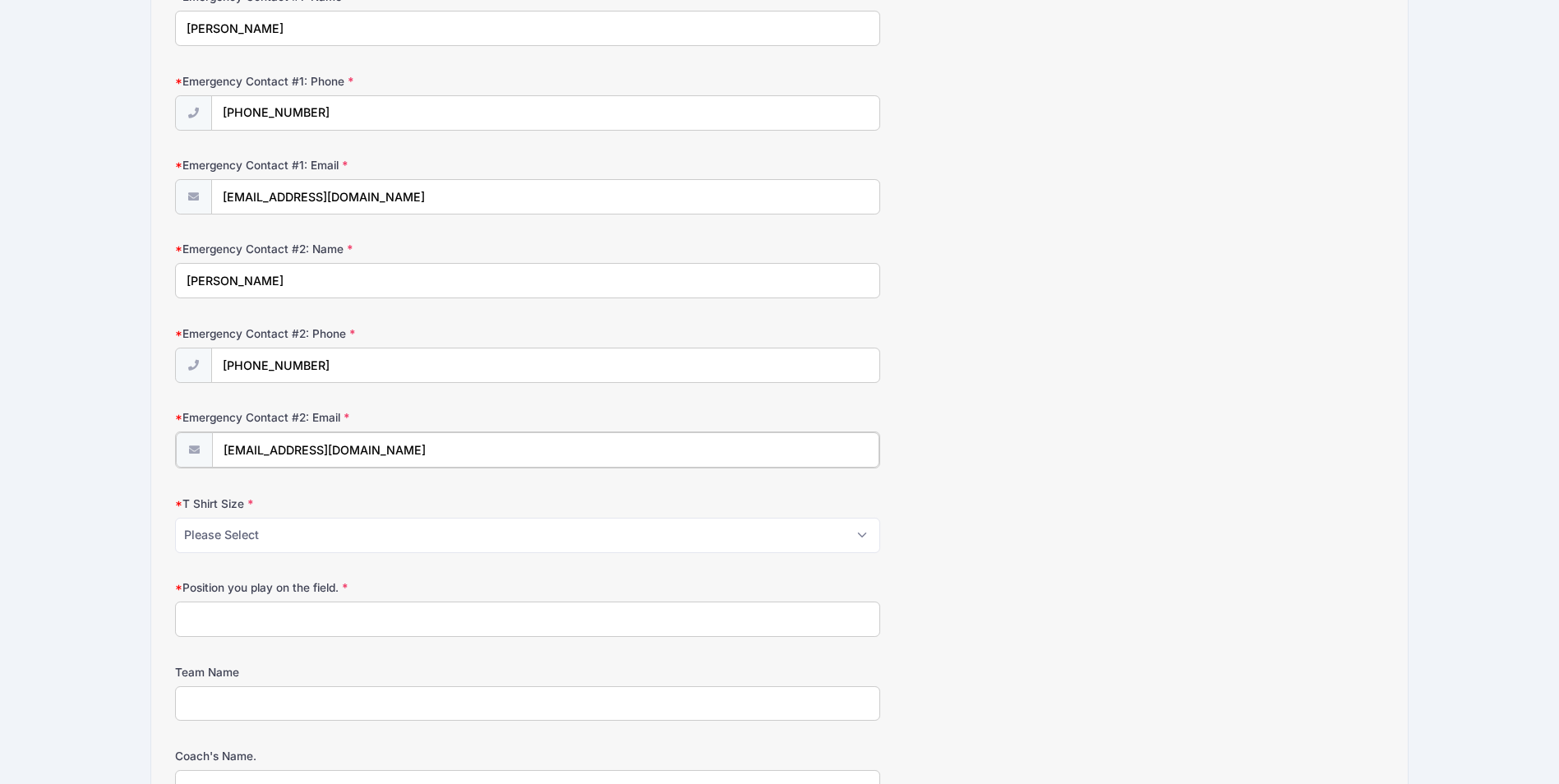
type input "llsbarnes@aol.com"
click at [256, 534] on select "Please Select Youth Small Youth Medium Youth Large Adult Small Adult Medium Adu…" at bounding box center [528, 533] width 706 height 35
select select "Adult Medium"
click at [175, 516] on select "Please Select Youth Small Youth Medium Youth Large Adult Small Adult Medium Adu…" at bounding box center [528, 533] width 706 height 35
click at [1096, 557] on form "Parent/Guardian: Name Stuart Barnes Parent/Guardian: Phone (910) 386-6775 Paren…" at bounding box center [779, 529] width 1208 height 1586
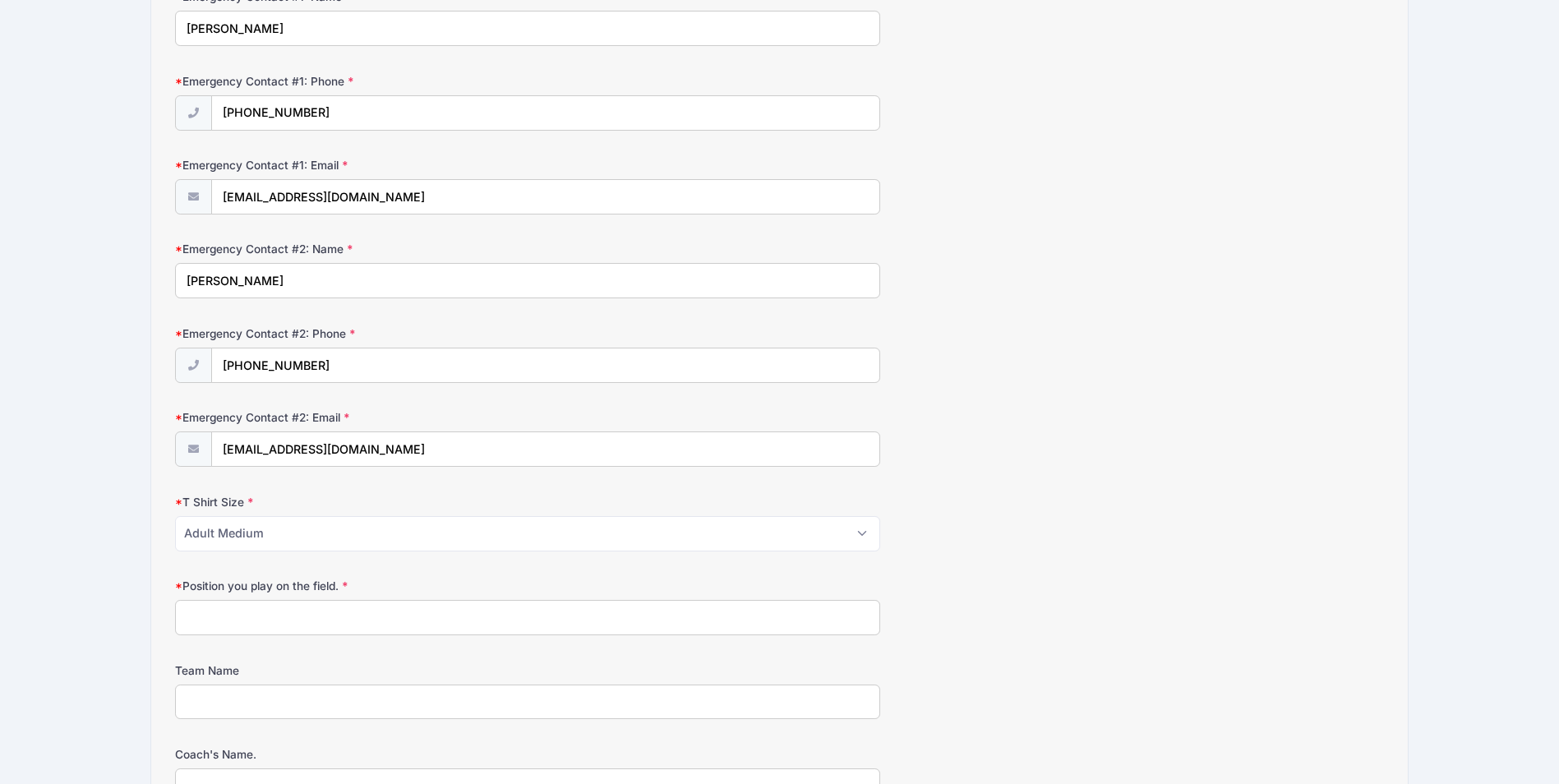
click at [345, 613] on input "Position you play on the field." at bounding box center [528, 617] width 706 height 35
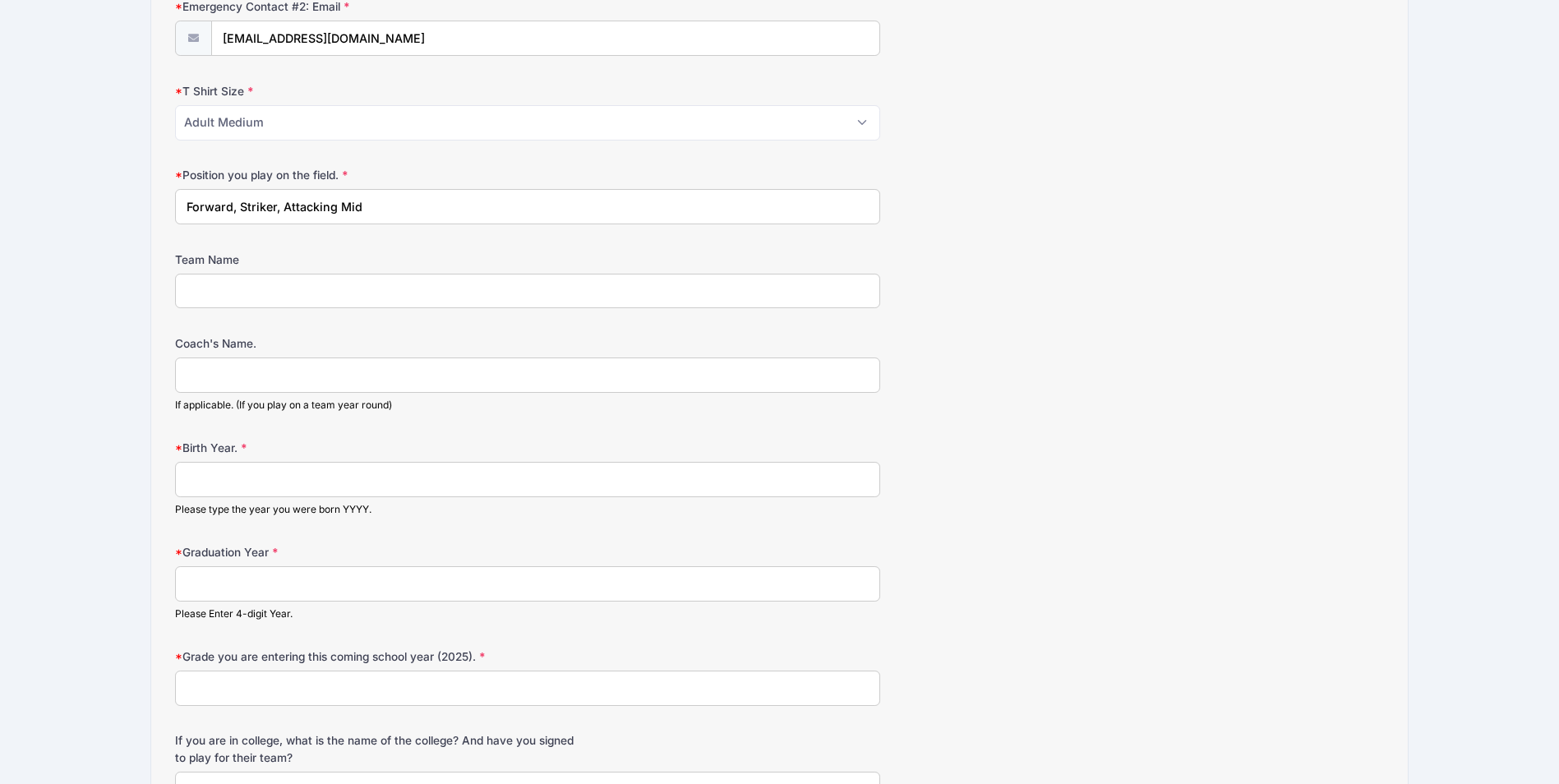
type input "Forward, Striker, Attacking Mid"
click at [215, 378] on input "Coach's Name." at bounding box center [528, 375] width 706 height 35
type input "Wilmington Hammerheads. Coach TBD"
click at [271, 476] on input "Birth Year." at bounding box center [528, 479] width 706 height 35
type input "2011"
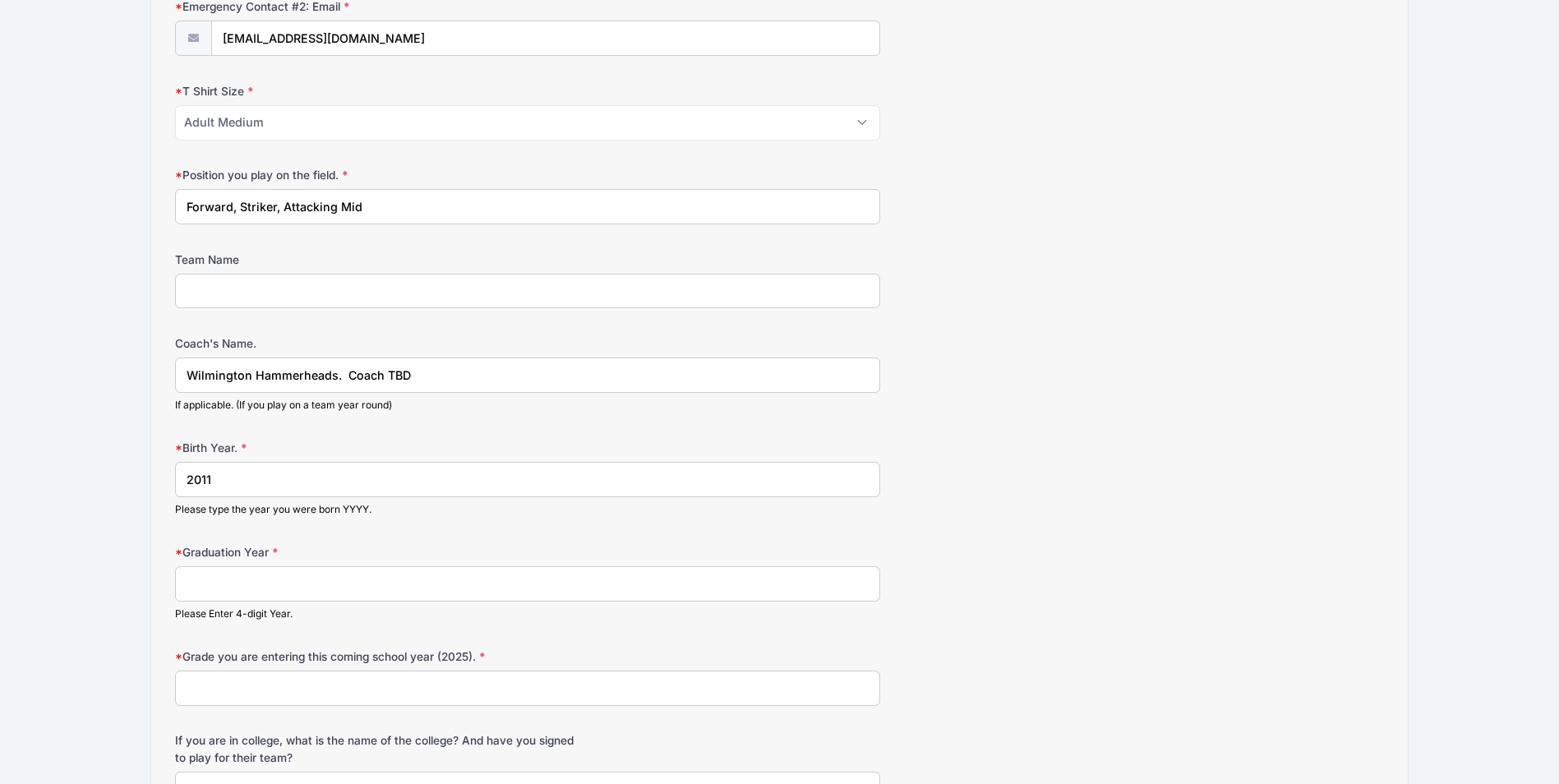
click at [265, 590] on input "Graduation Year" at bounding box center [528, 584] width 706 height 35
type input "2029"
click at [342, 687] on input "Grade you are entering this coming school year (2025)." at bounding box center [528, 688] width 706 height 35
type input "9th"
click at [267, 302] on input "Team Name" at bounding box center [528, 290] width 706 height 35
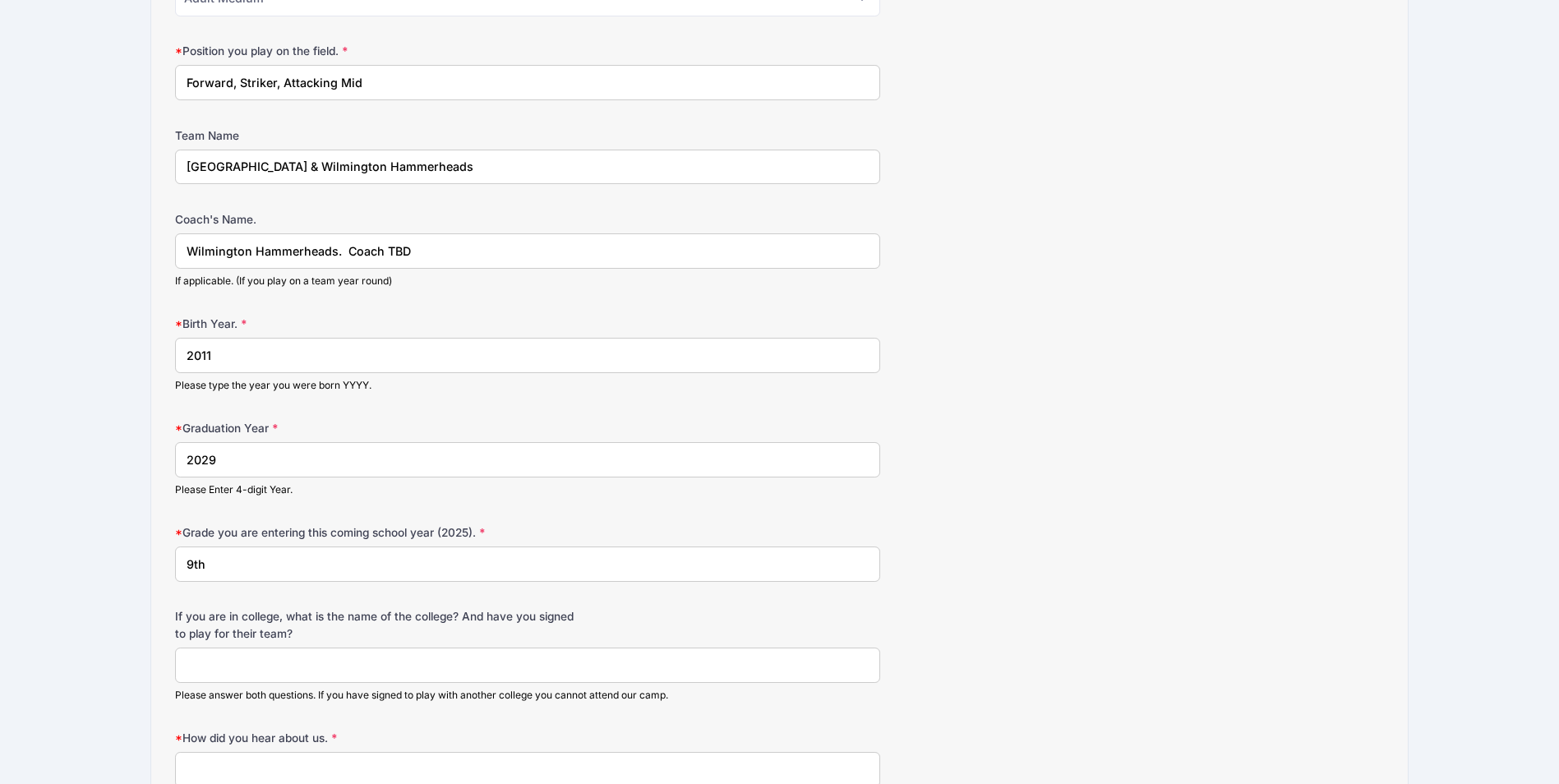
scroll to position [845, 0]
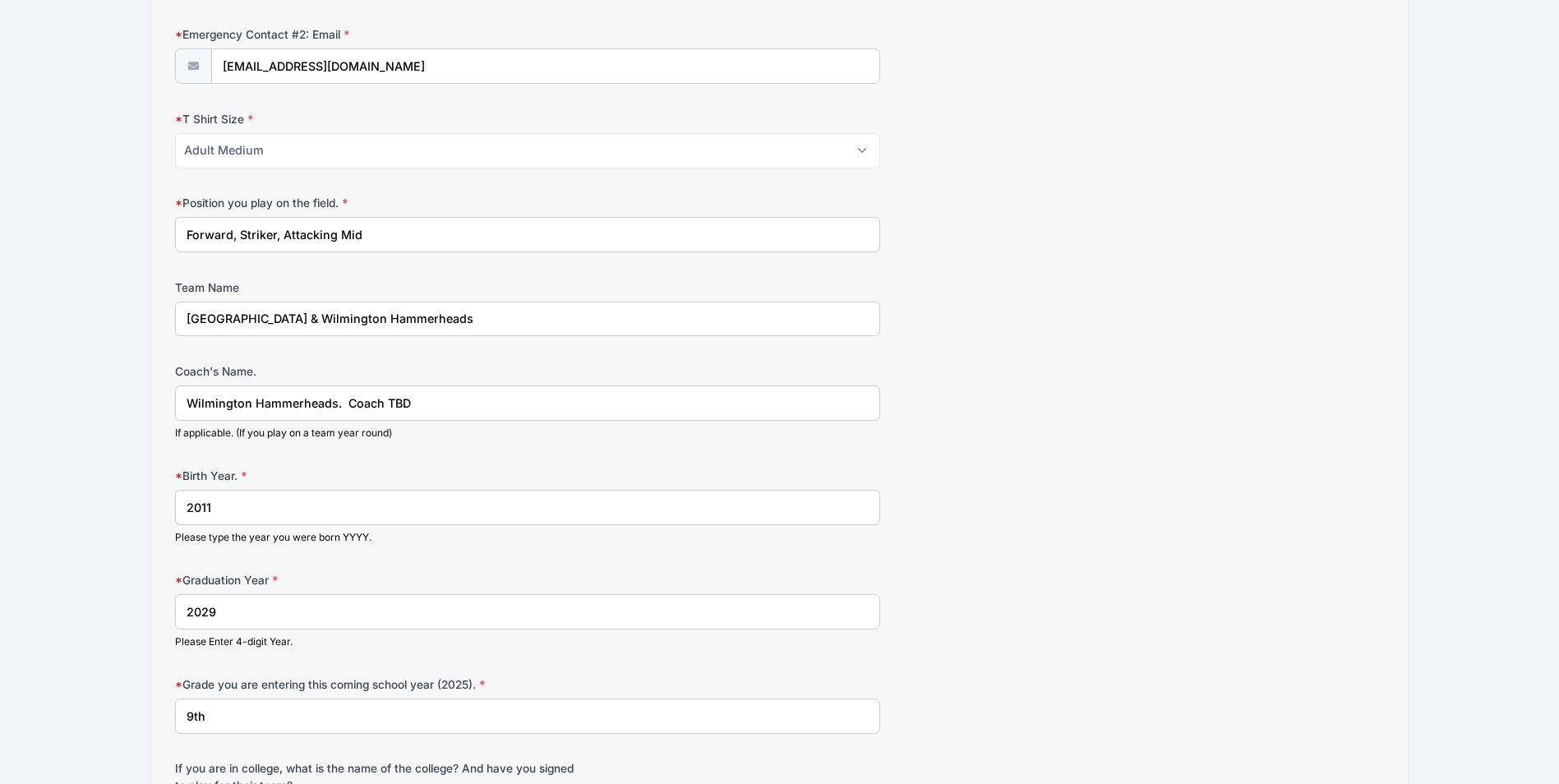
type input "North Brunswick High School & Wilmington Hammerheads"
click at [187, 399] on input "Wilmington Hammerheads. Coach TBD" at bounding box center [528, 403] width 706 height 35
click at [579, 402] on input "North Brunswick - Coack Brooks Wilson. Wilmington Hammerheads. Coach TBD" at bounding box center [528, 403] width 706 height 35
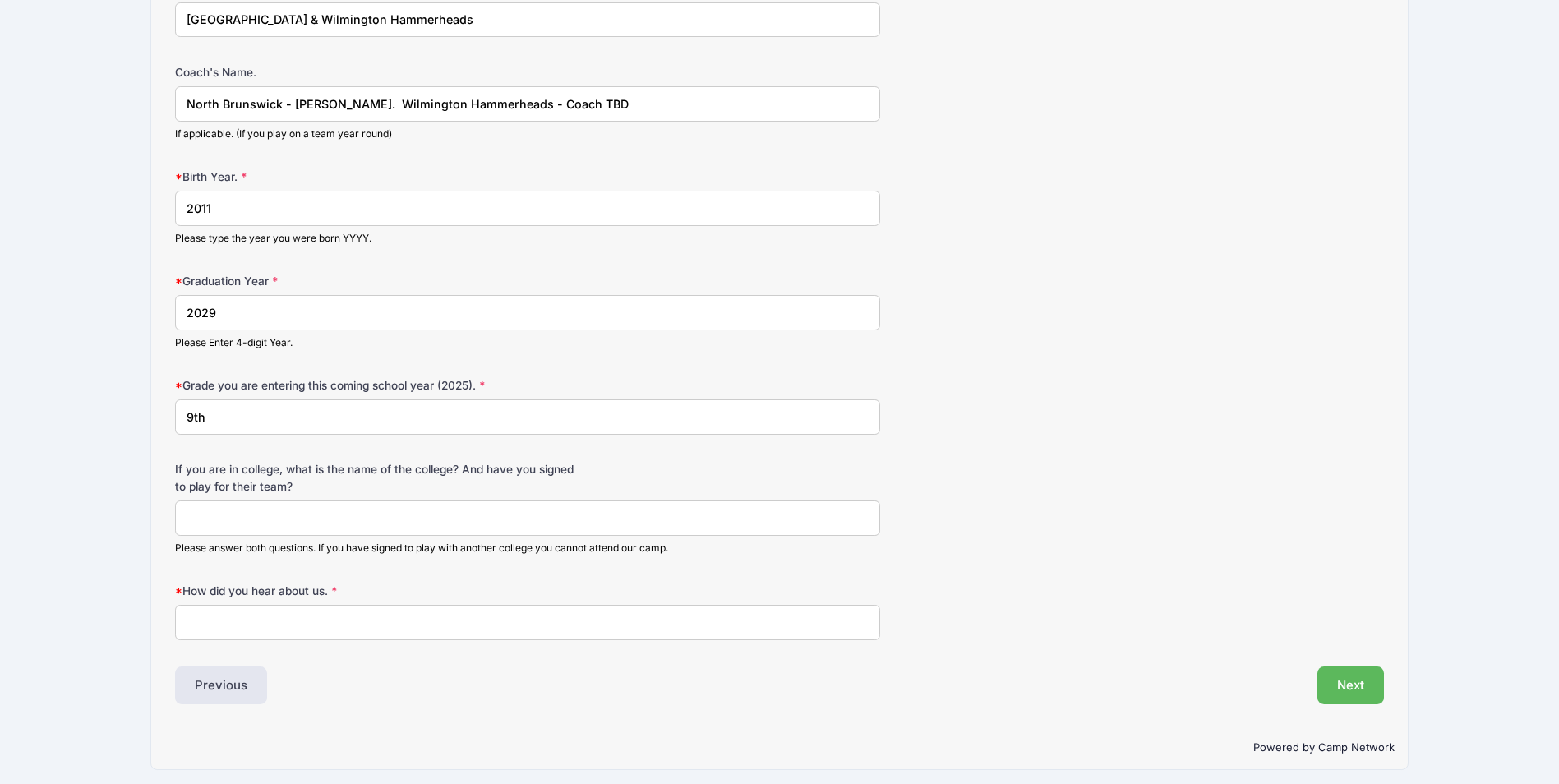
scroll to position [1152, 0]
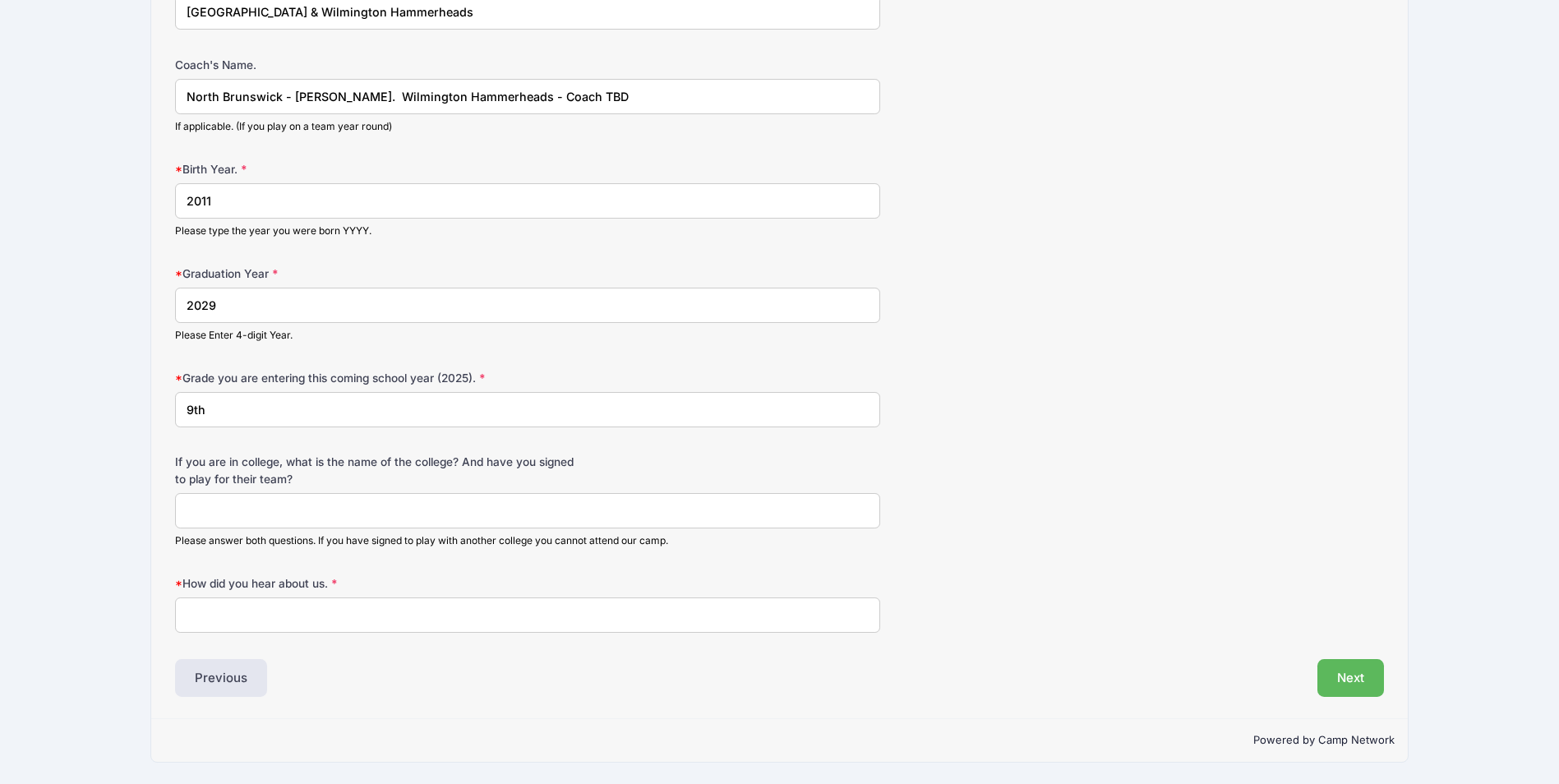
type input "North Brunswick - Coack Brooks Wilson. Wilmington Hammerheads - Coach TBD"
click at [392, 609] on input "How did you hear about us." at bounding box center [528, 615] width 706 height 35
type input "Internet Search"
click at [1339, 679] on button "Next" at bounding box center [1351, 678] width 66 height 38
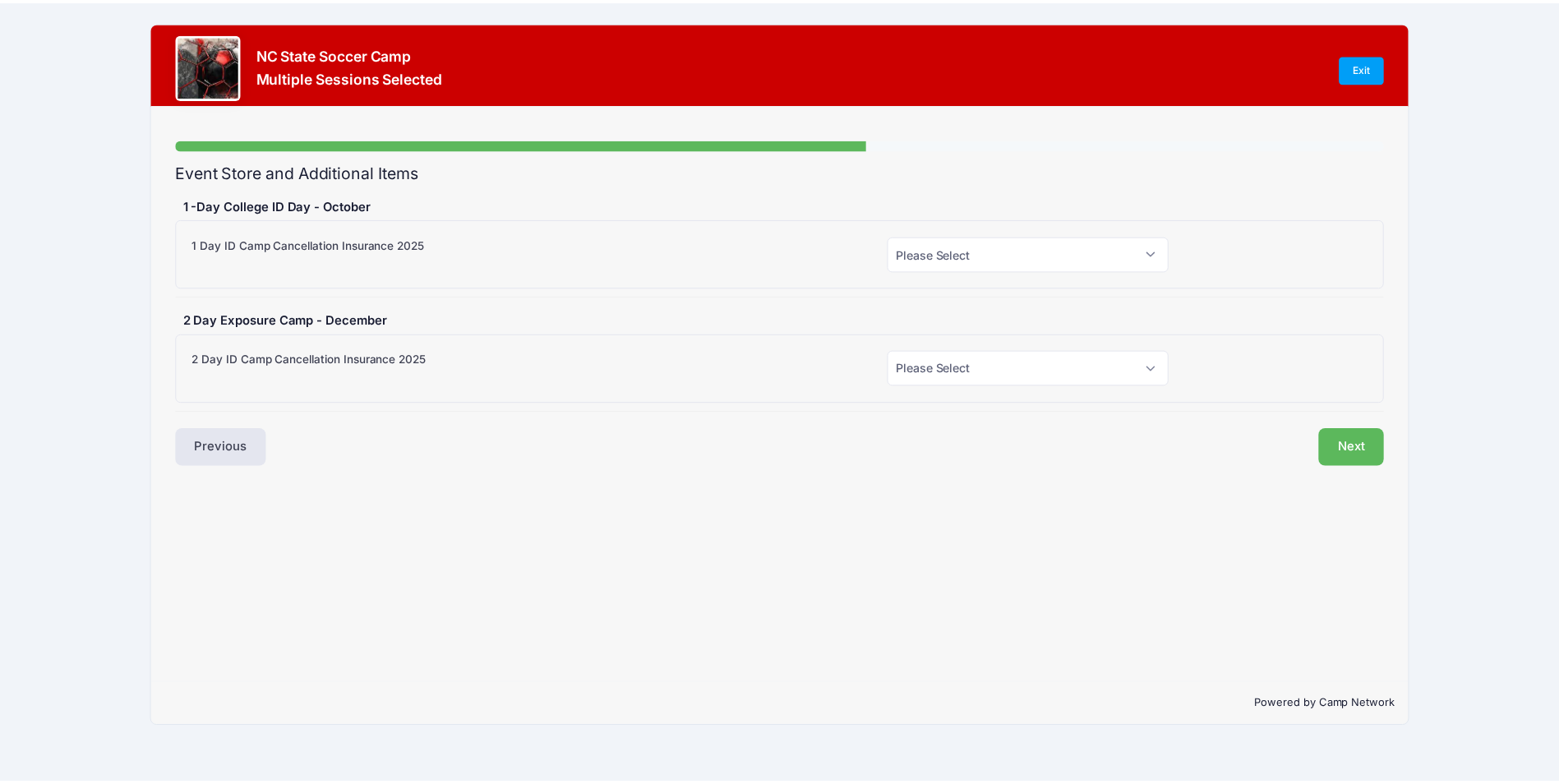
scroll to position [0, 0]
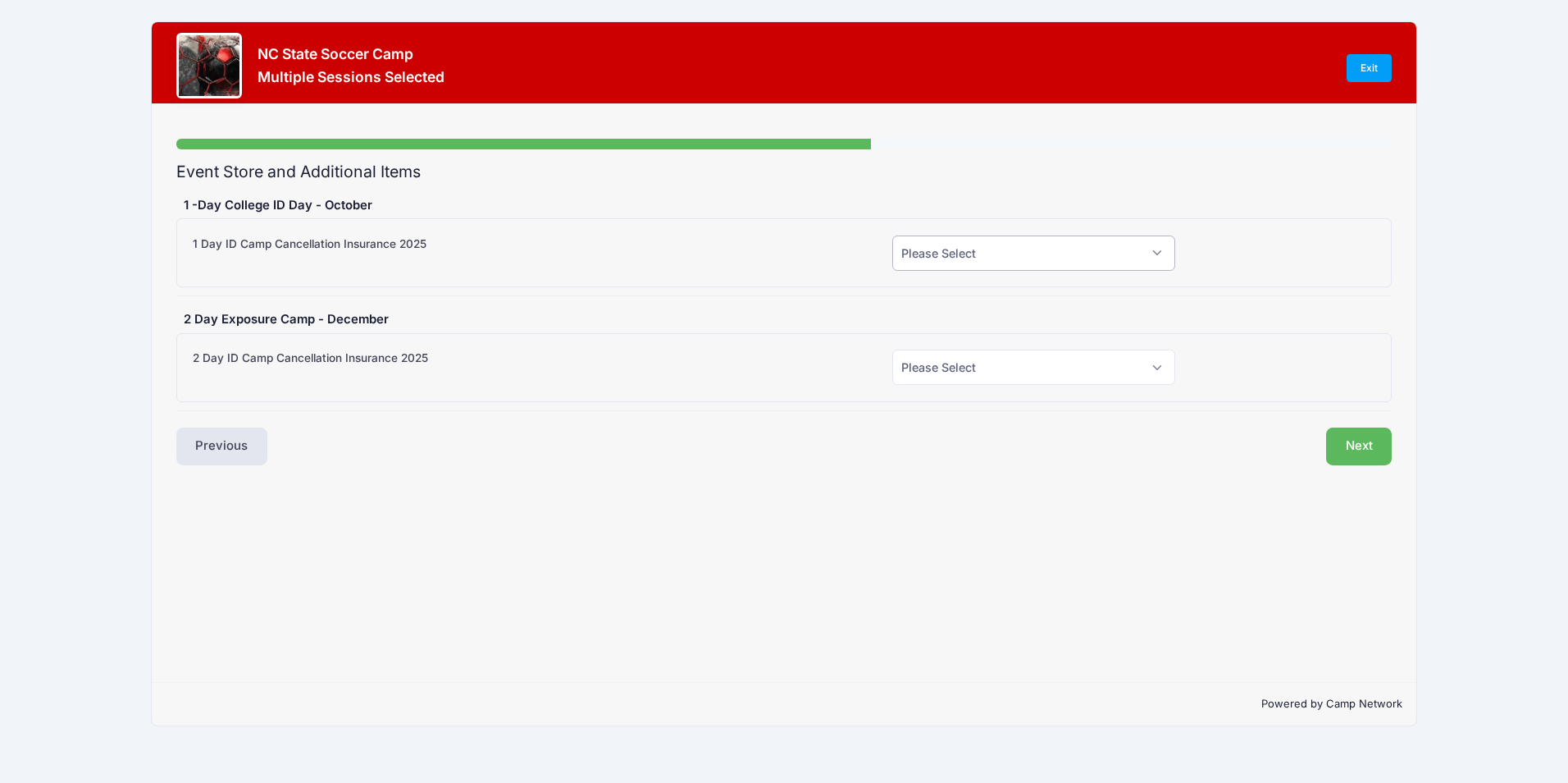
click at [935, 247] on select "Please Select Yes (+$55.00) No" at bounding box center [1034, 252] width 284 height 35
select select "0"
click at [892, 235] on select "Please Select Yes (+$55.00) No" at bounding box center [1034, 252] width 284 height 35
click at [974, 366] on select "Please Select Yes (+$99.00) No" at bounding box center [1034, 366] width 284 height 35
select select "0"
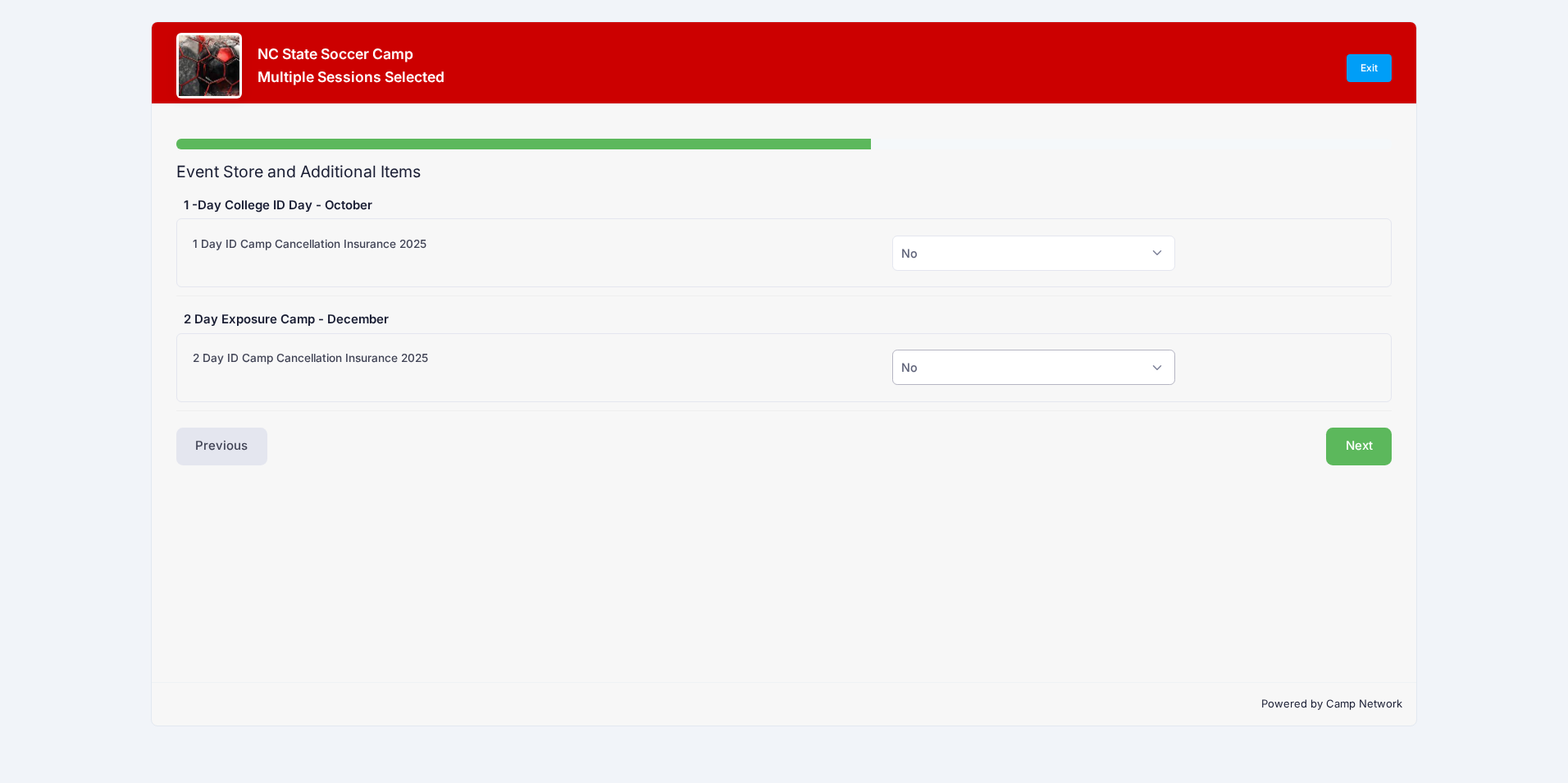
click at [892, 349] on select "Please Select Yes (+$99.00) No" at bounding box center [1034, 366] width 284 height 35
click at [961, 503] on div "Step 4 /7 Step 1 Step 2 Step 3 Step 4 Policies Extra Items Summary Participant …" at bounding box center [784, 393] width 1264 height 578
click at [1371, 451] on button "Next" at bounding box center [1359, 447] width 66 height 38
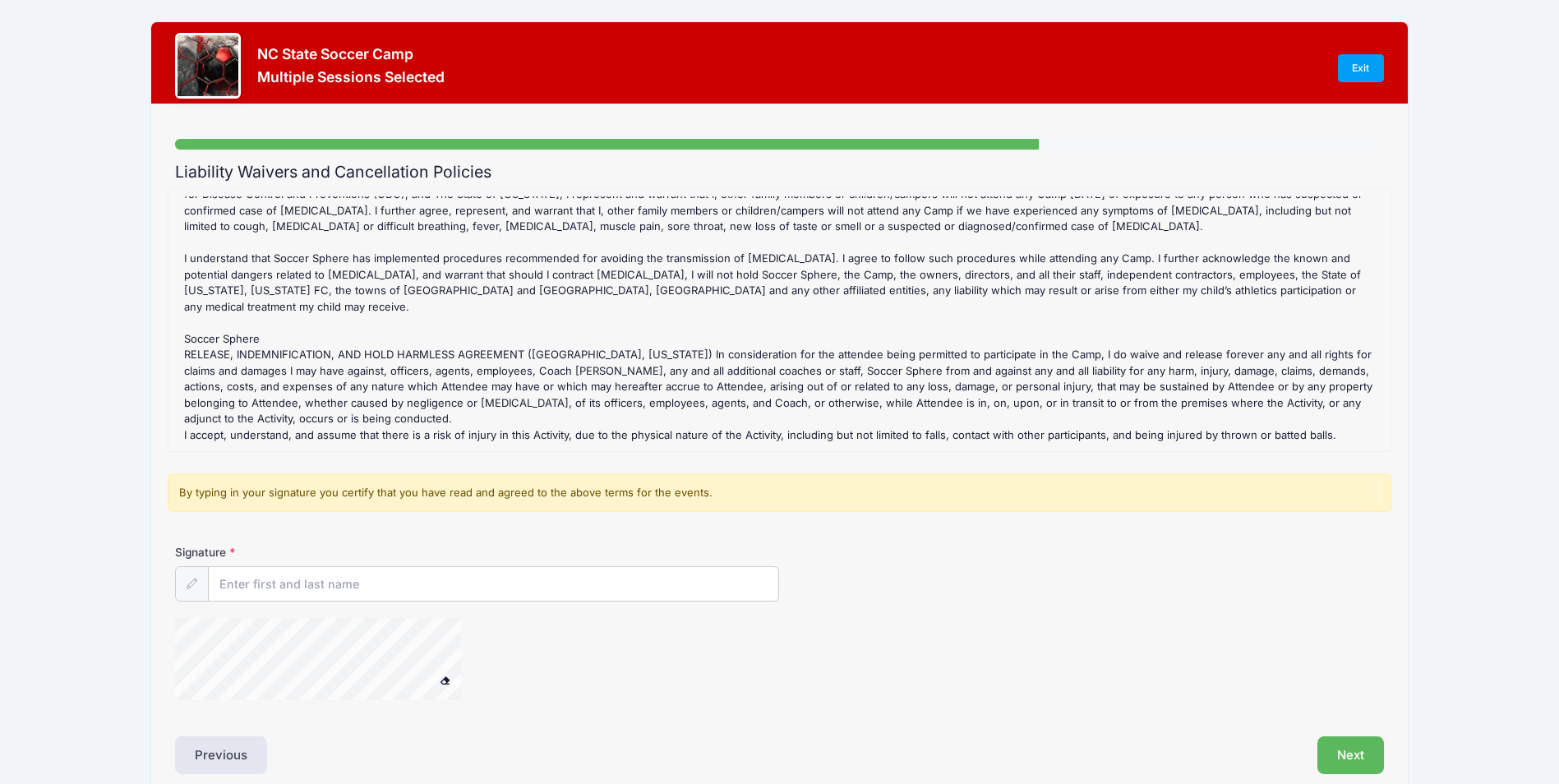
scroll to position [78, 0]
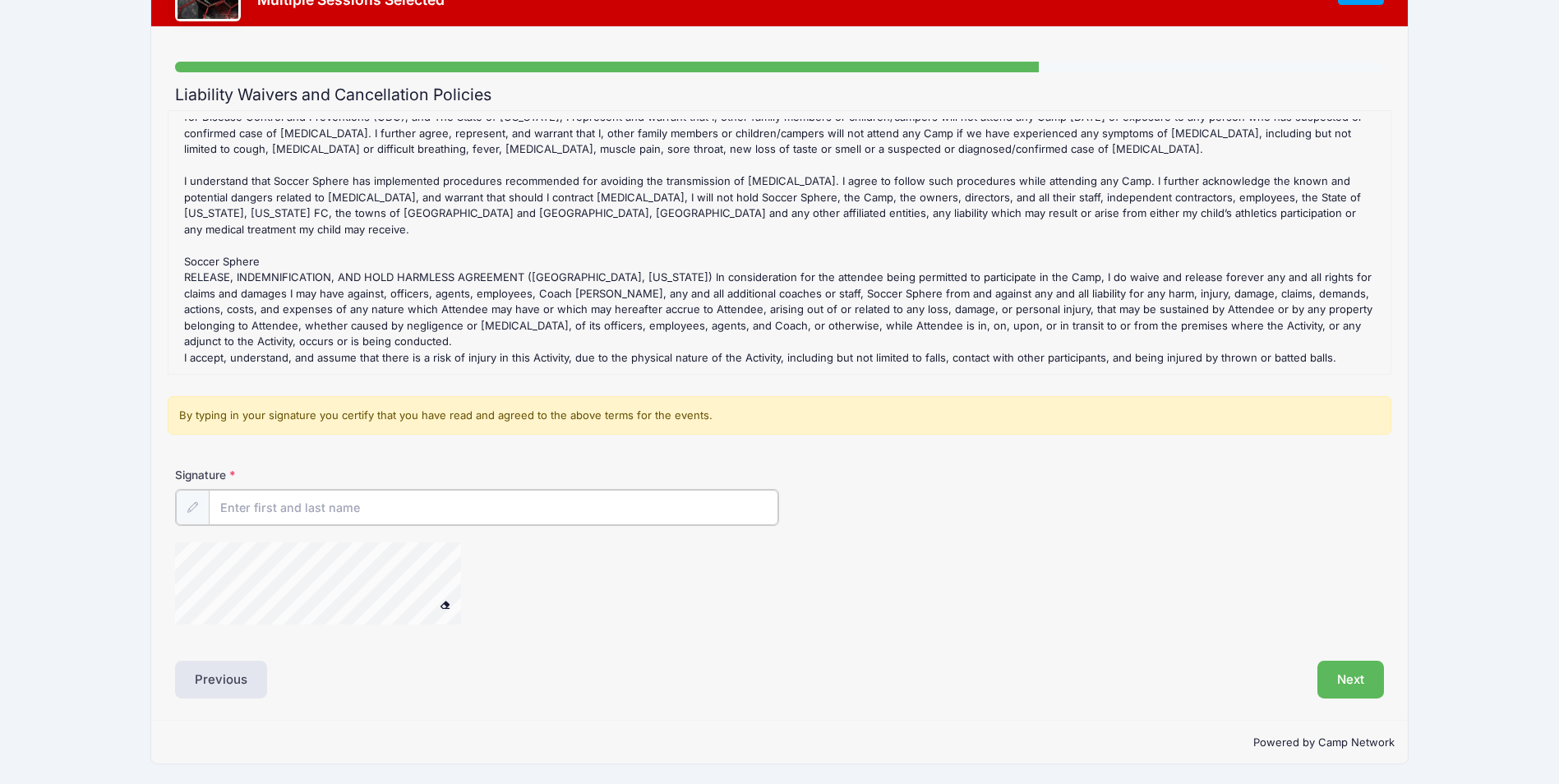
click at [258, 507] on input "Signature" at bounding box center [494, 507] width 569 height 35
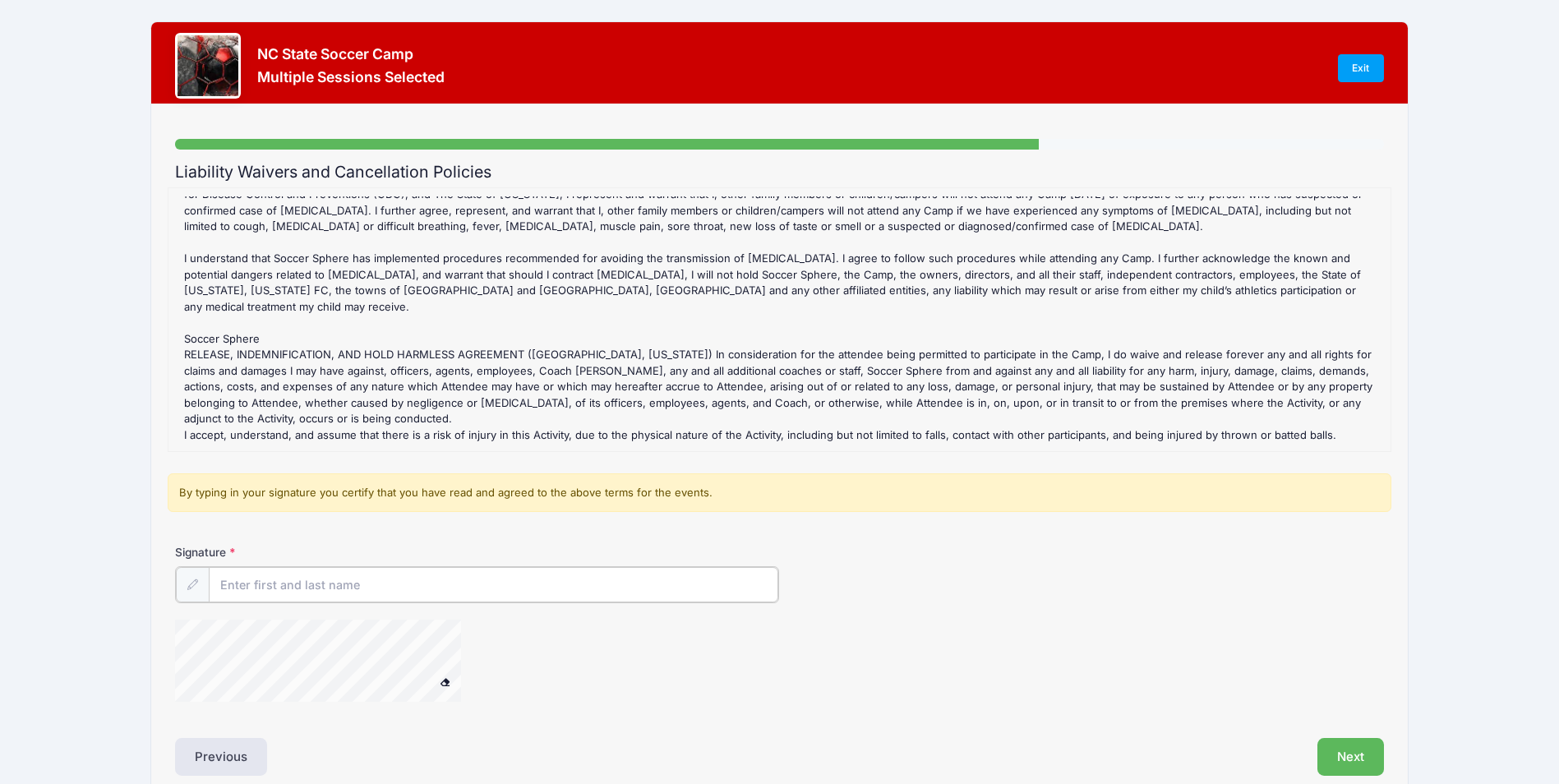
scroll to position [78, 0]
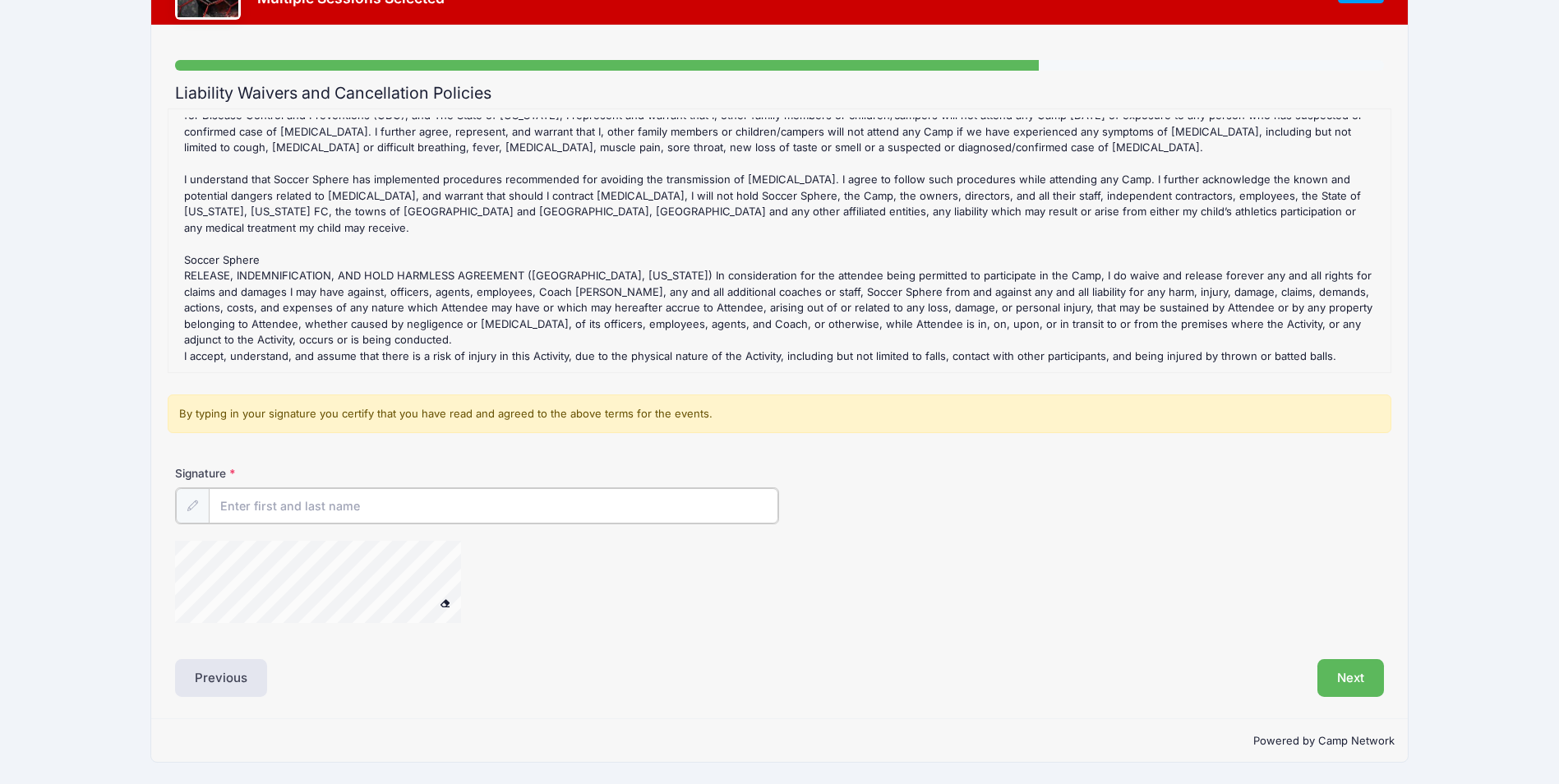
click at [278, 515] on input "Signature" at bounding box center [494, 505] width 569 height 35
type input "[PERSON_NAME]"
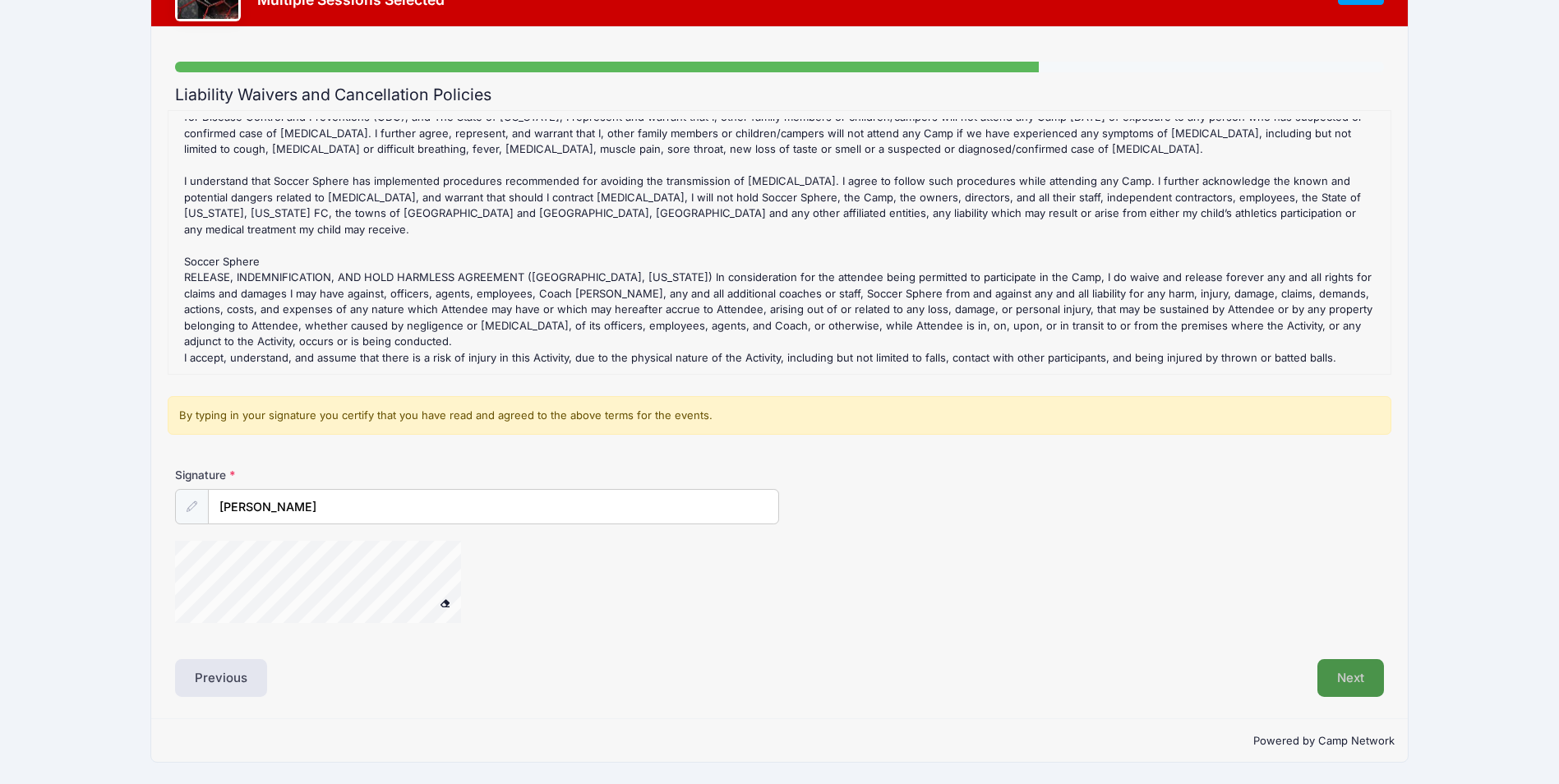
click at [1359, 683] on button "Next" at bounding box center [1351, 678] width 66 height 38
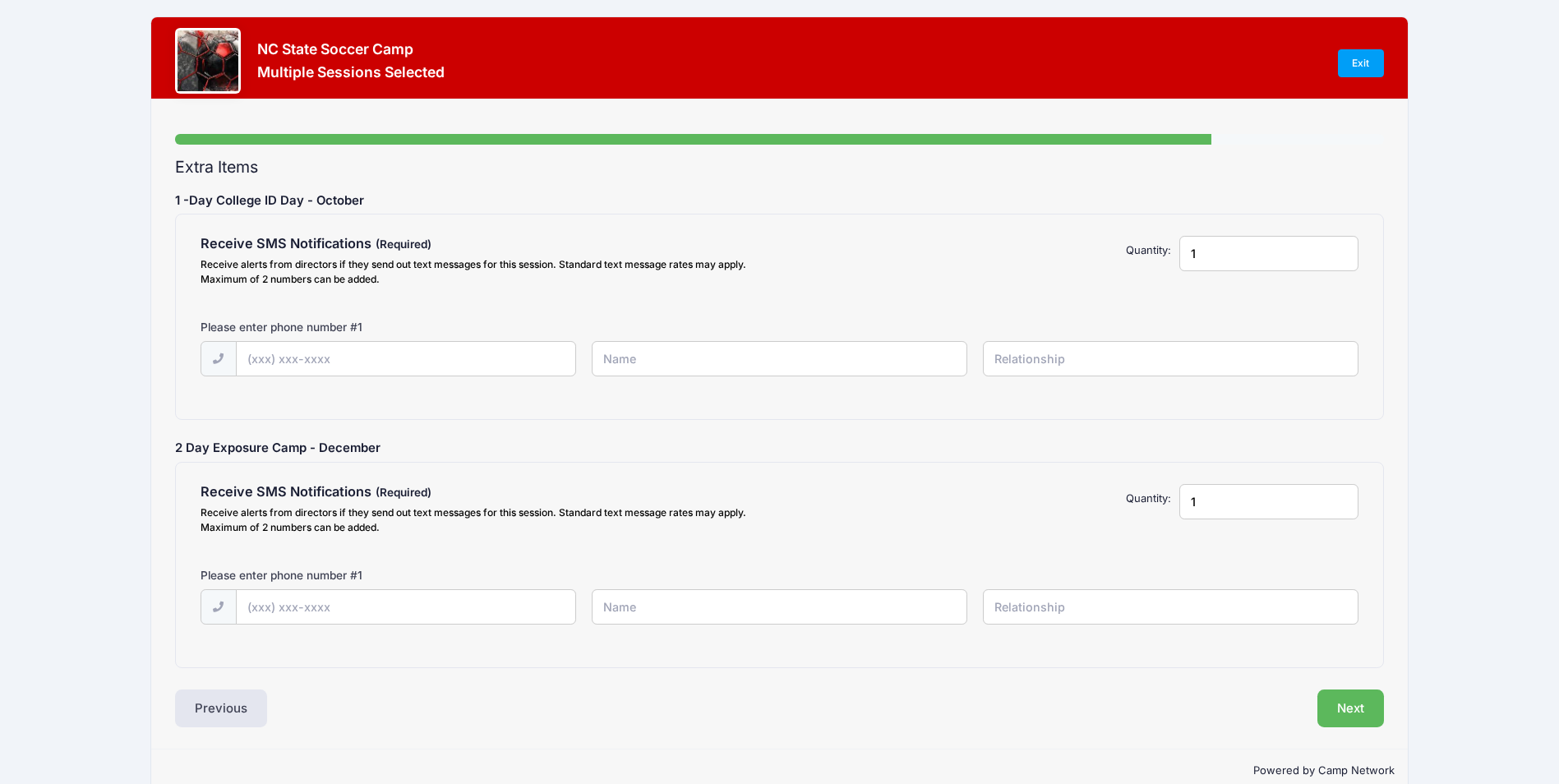
scroll to position [0, 0]
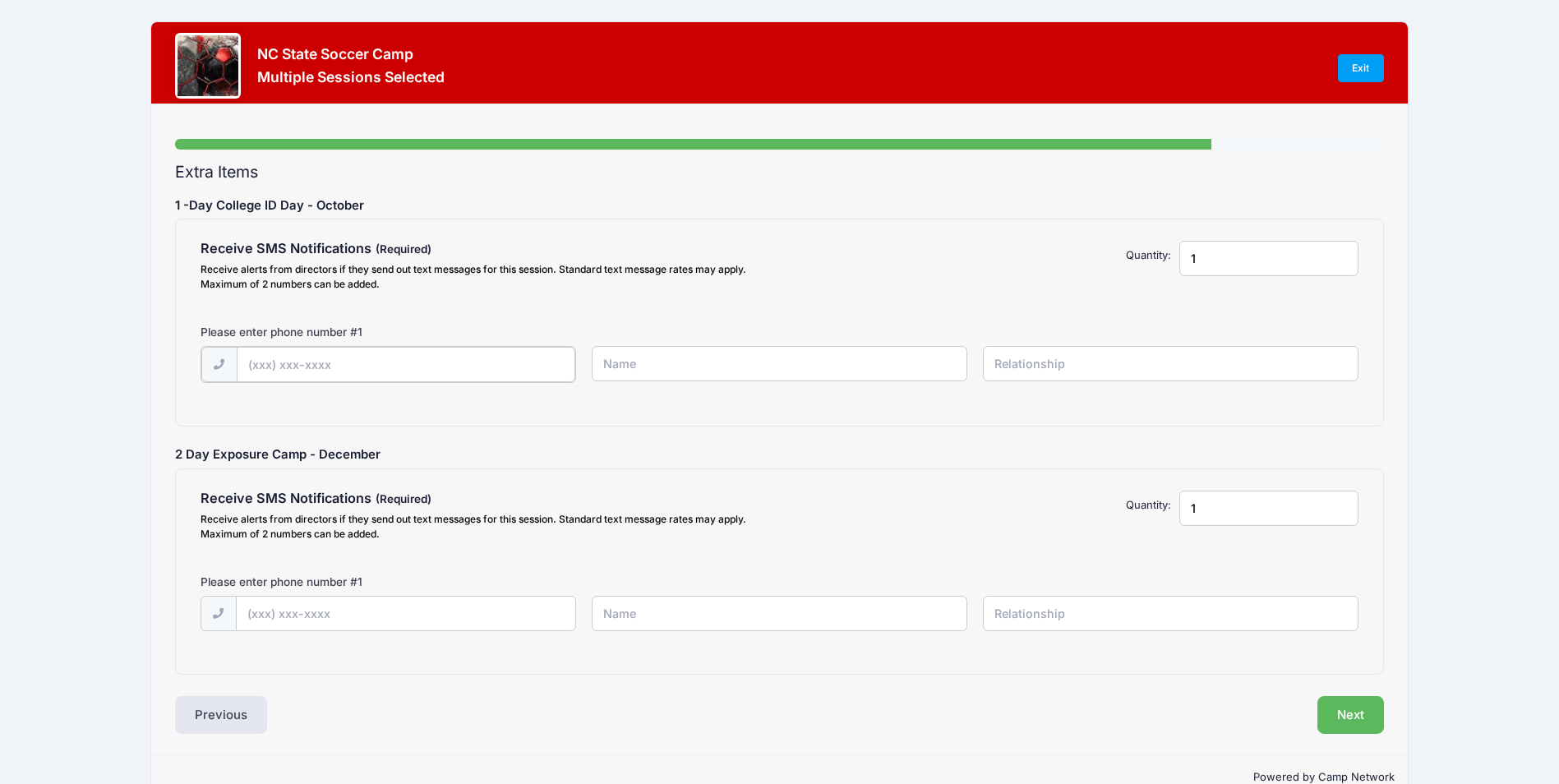
click at [283, 366] on input "text" at bounding box center [406, 364] width 339 height 35
type input "(910) 386-6775"
click at [664, 371] on input "text" at bounding box center [780, 363] width 376 height 35
type input "[PERSON_NAME]"
click at [1054, 364] on input "text" at bounding box center [1170, 363] width 376 height 35
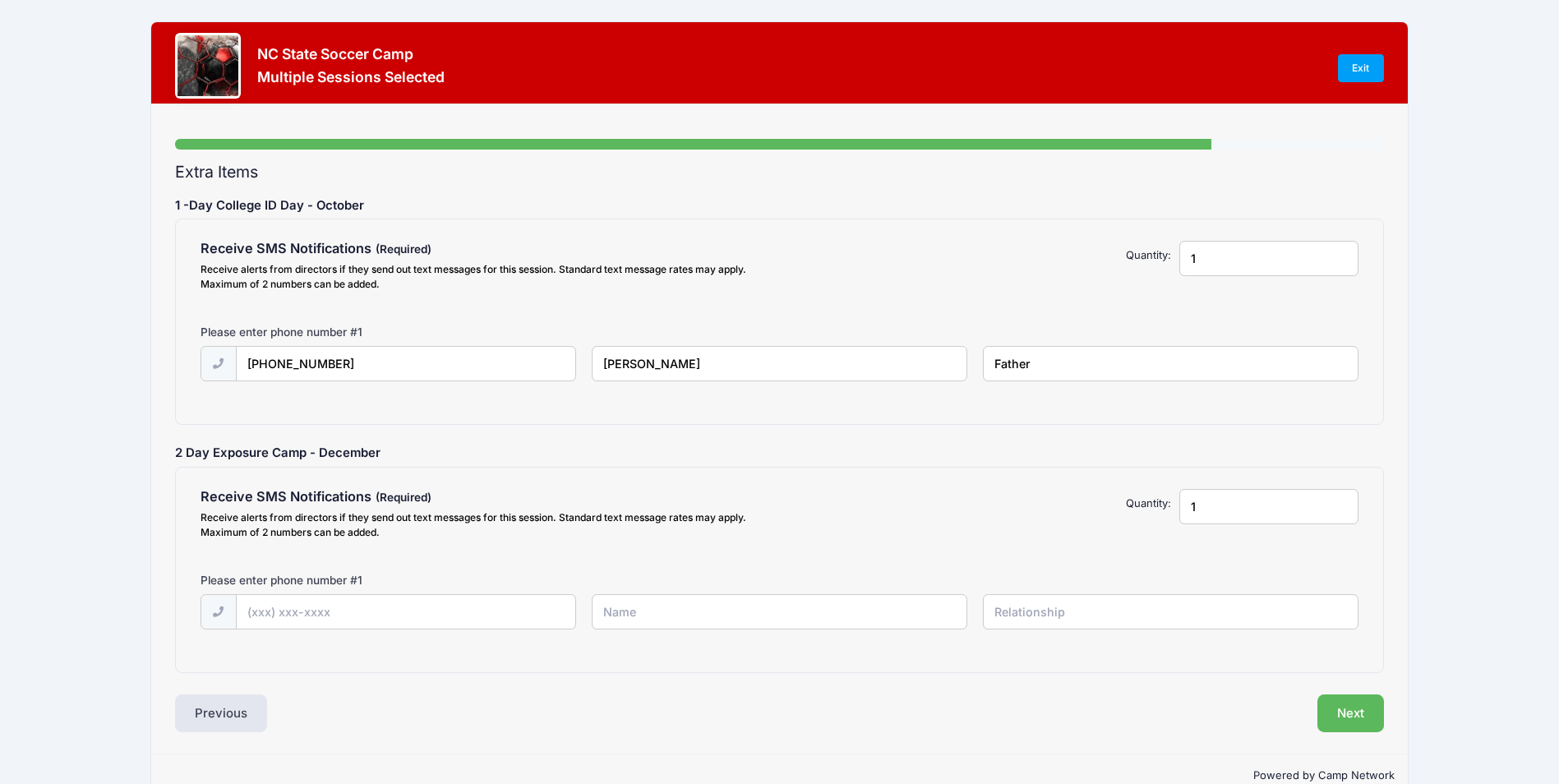
type input "Father"
click at [442, 618] on input "text" at bounding box center [406, 612] width 339 height 35
type input "(910) 386-6775"
click at [726, 608] on input "text" at bounding box center [780, 611] width 376 height 35
type input "[PERSON_NAME]"
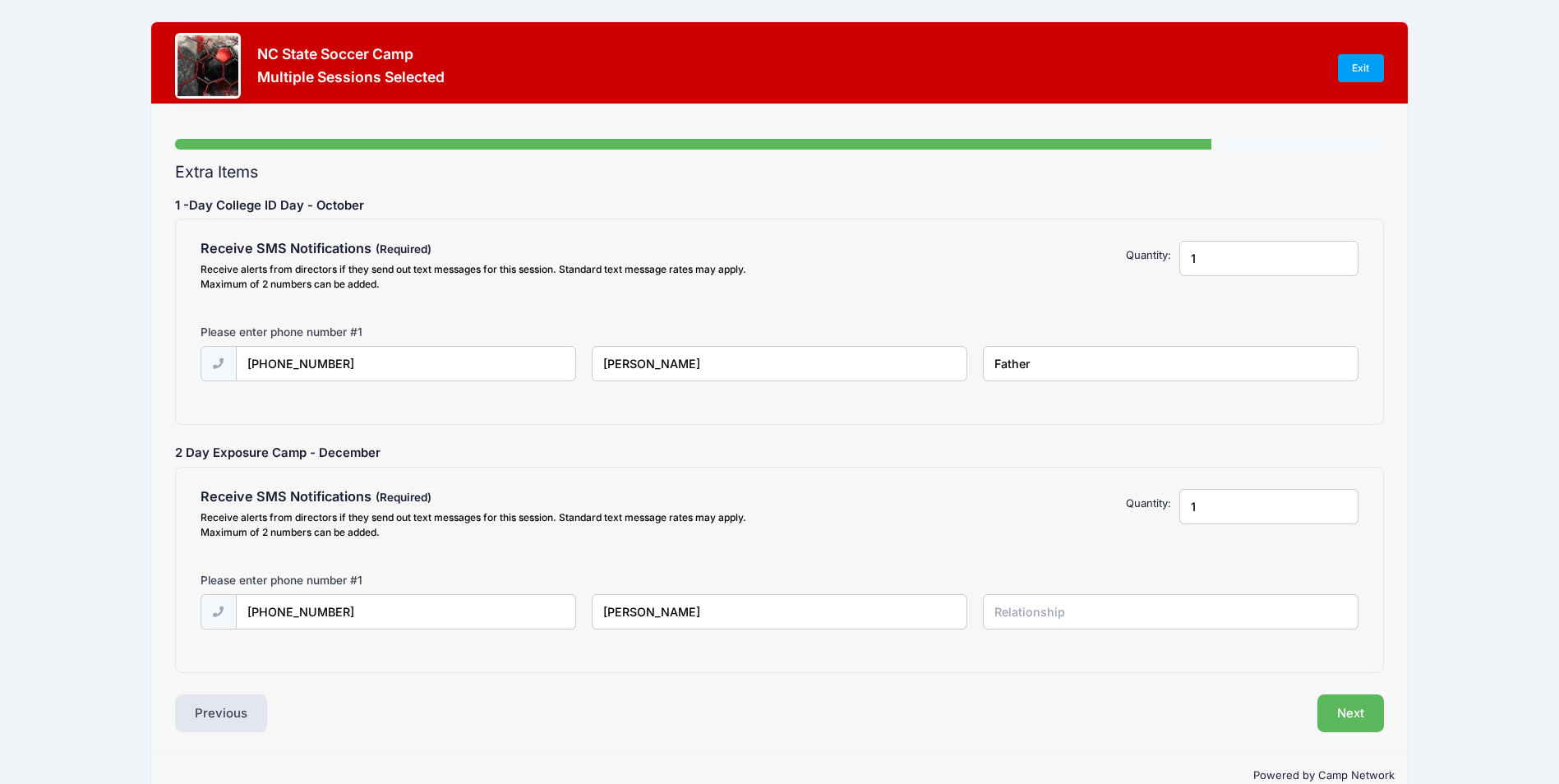
click at [1026, 619] on input "text" at bounding box center [1170, 611] width 376 height 35
type input "Father"
click at [1363, 711] on button "Next" at bounding box center [1351, 713] width 66 height 38
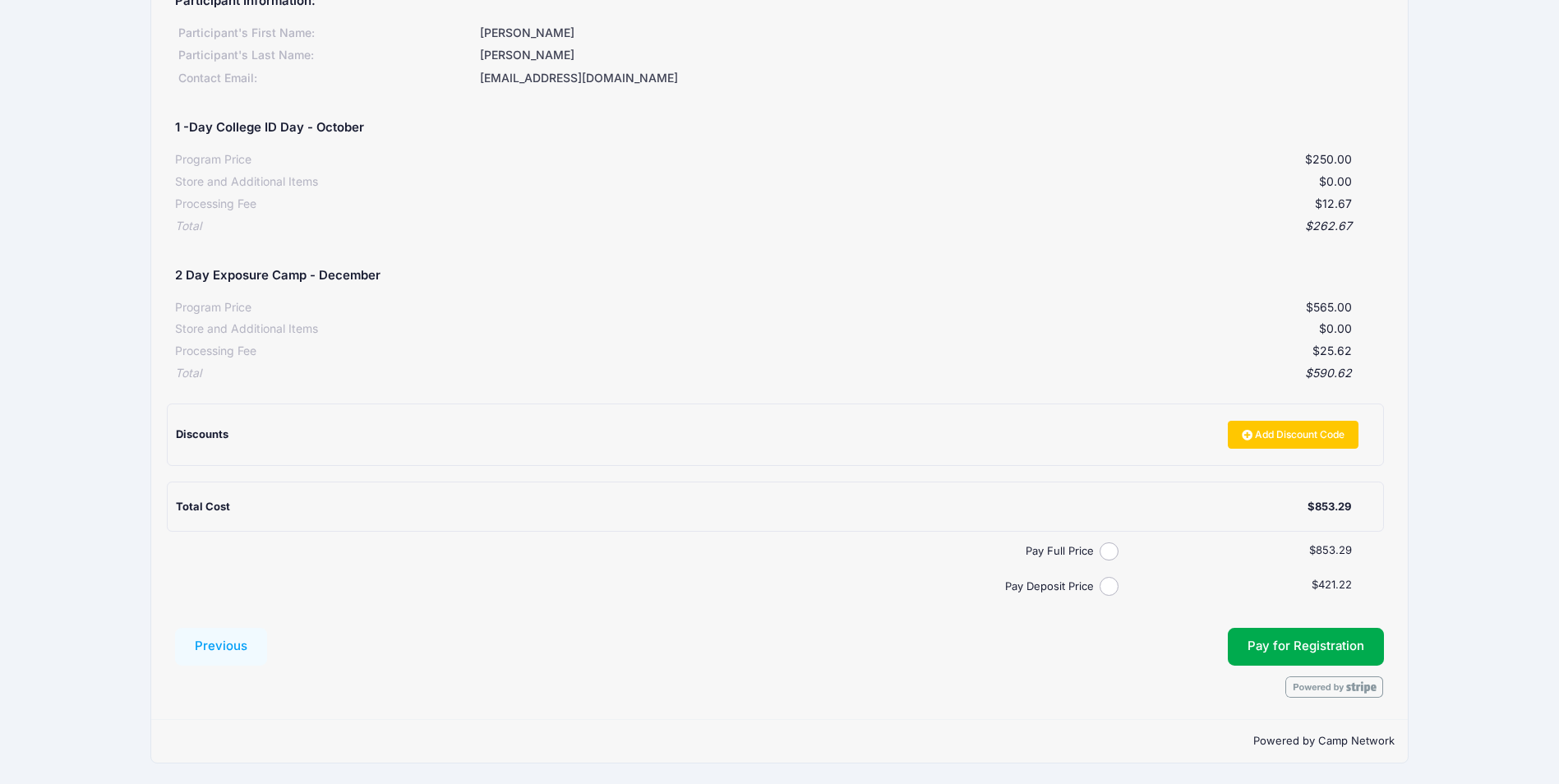
scroll to position [204, 0]
click at [1113, 553] on input "Pay Full Price" at bounding box center [1110, 551] width 19 height 19
radio input "true"
click at [1364, 689] on span at bounding box center [1335, 686] width 98 height 22
click at [1296, 647] on button "Pay for Registration" at bounding box center [1305, 646] width 156 height 38
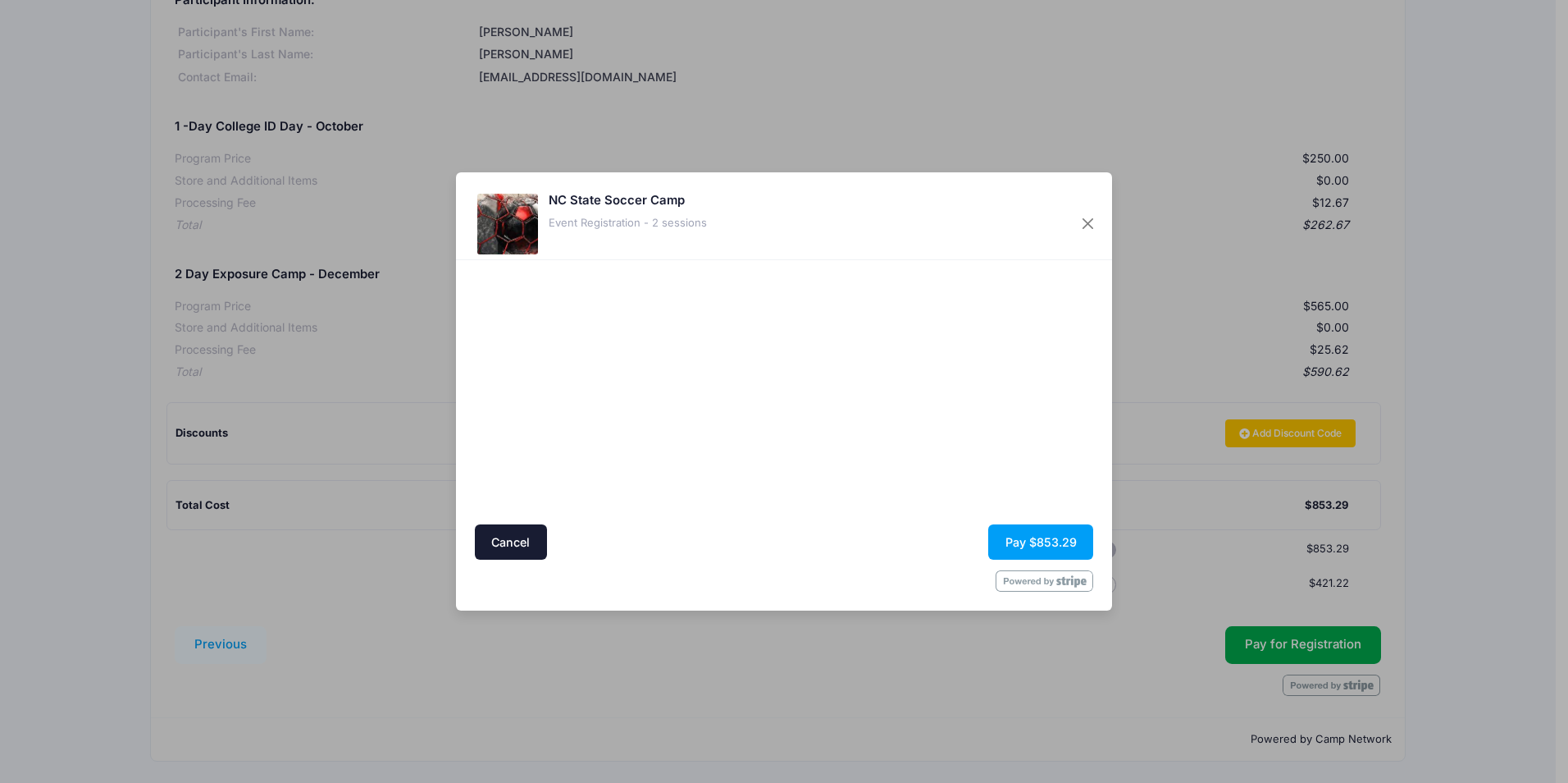
click at [646, 524] on div "Cancel Pay $853.29" at bounding box center [784, 541] width 619 height 35
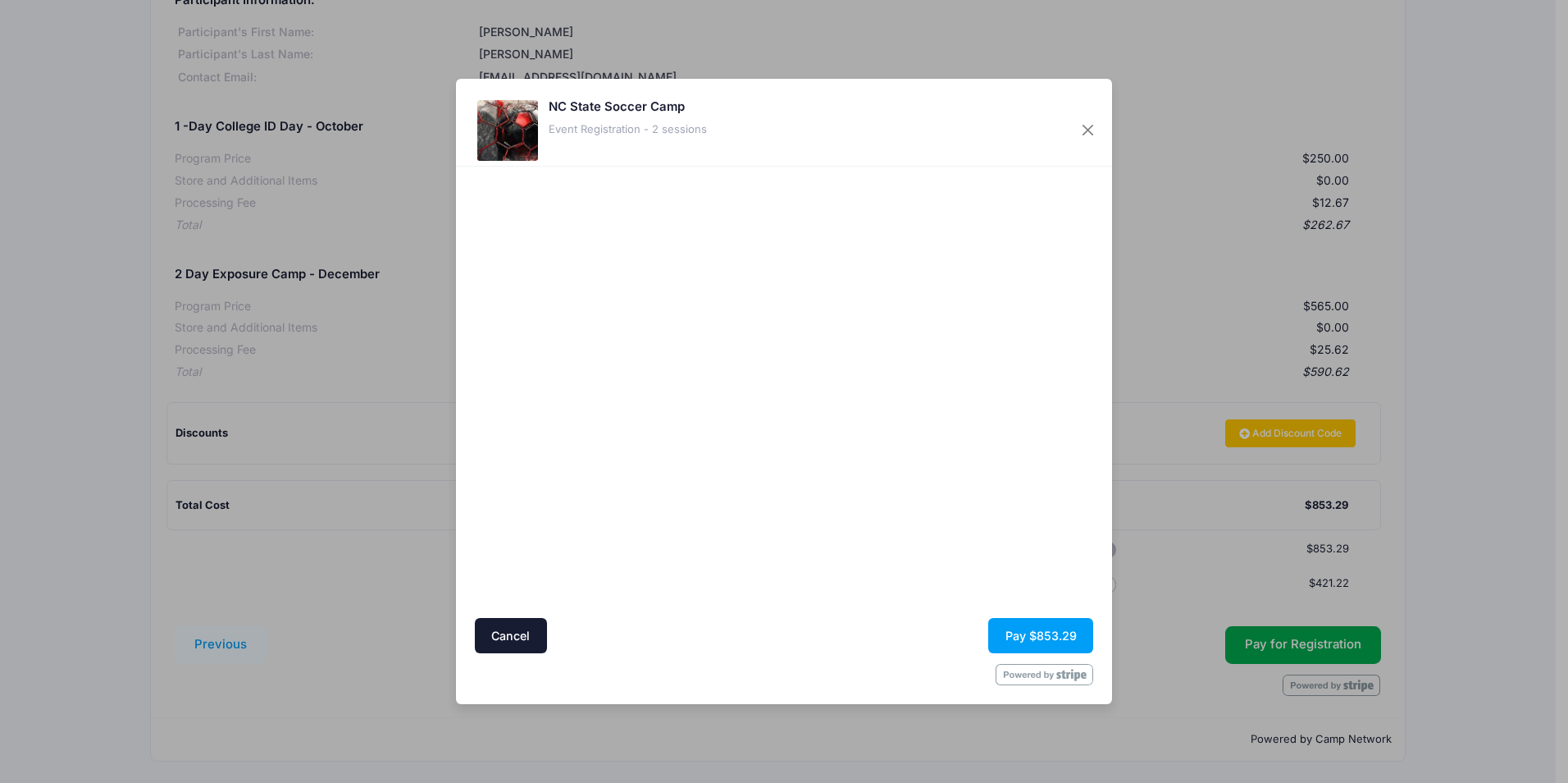
click at [856, 489] on div at bounding box center [943, 392] width 302 height 435
click at [1054, 629] on button "Pay $853.29" at bounding box center [1040, 635] width 105 height 35
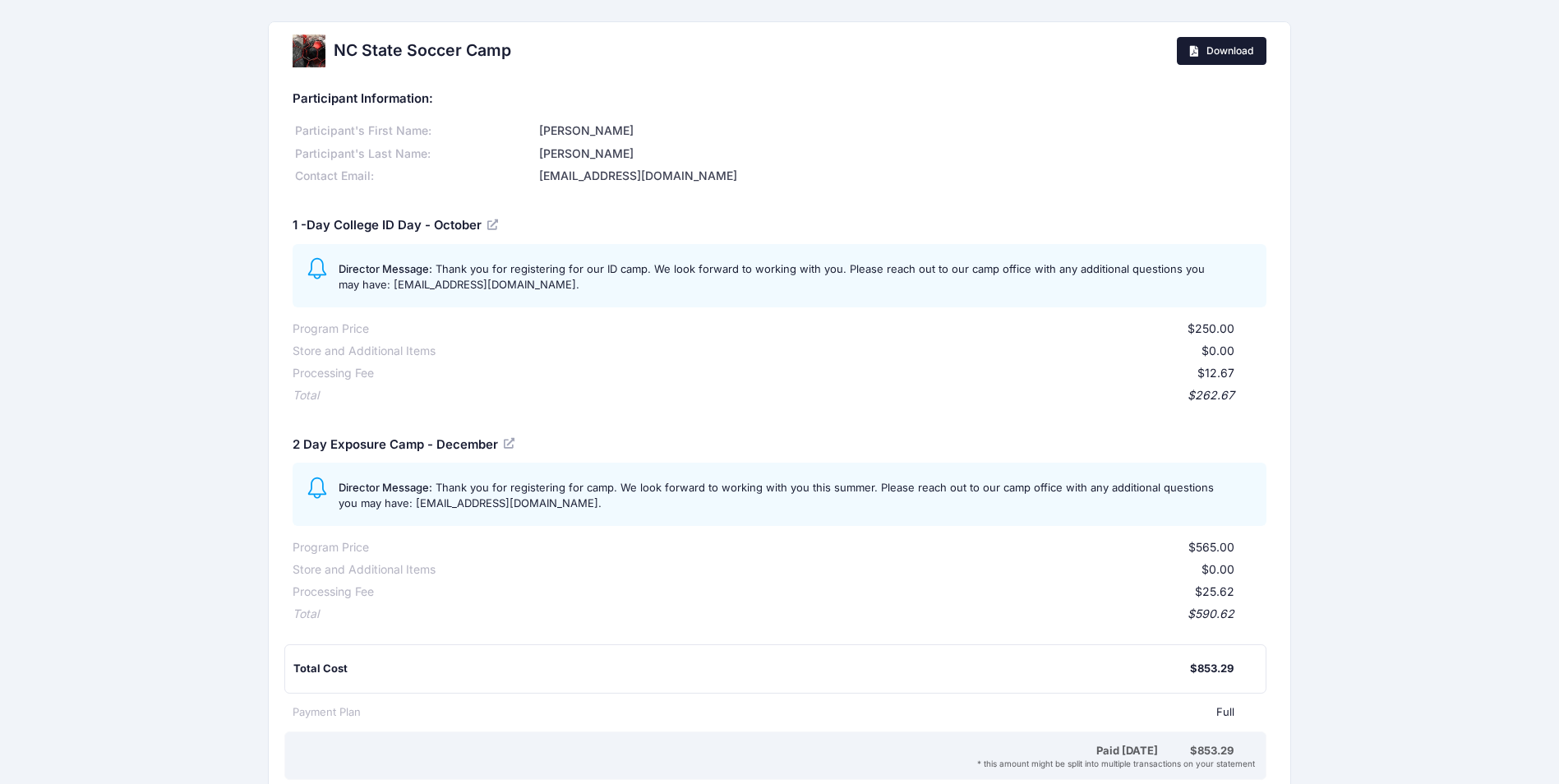
click at [1229, 56] on span "Download" at bounding box center [1231, 50] width 47 height 12
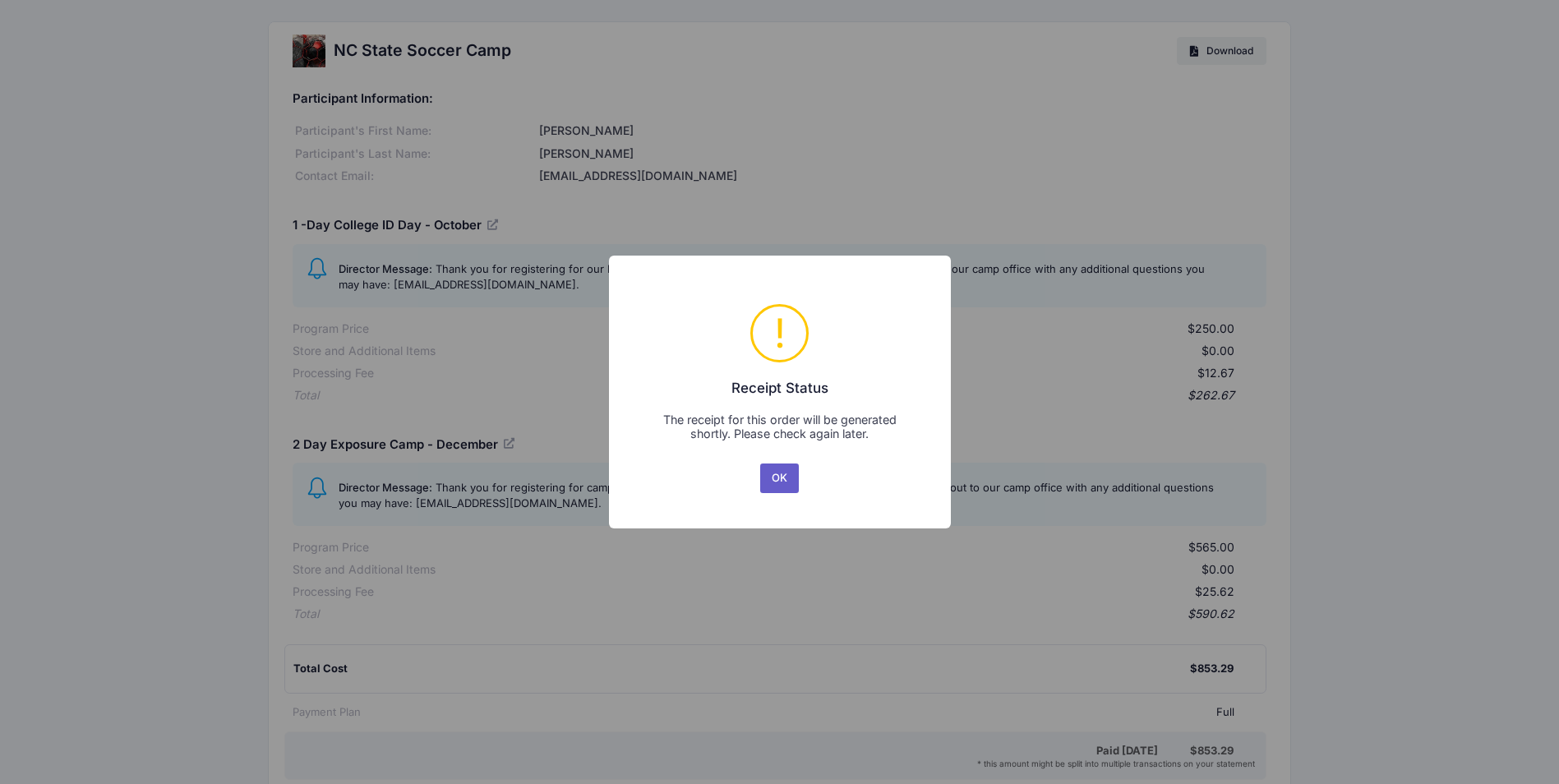
click at [780, 482] on button "OK" at bounding box center [780, 478] width 40 height 29
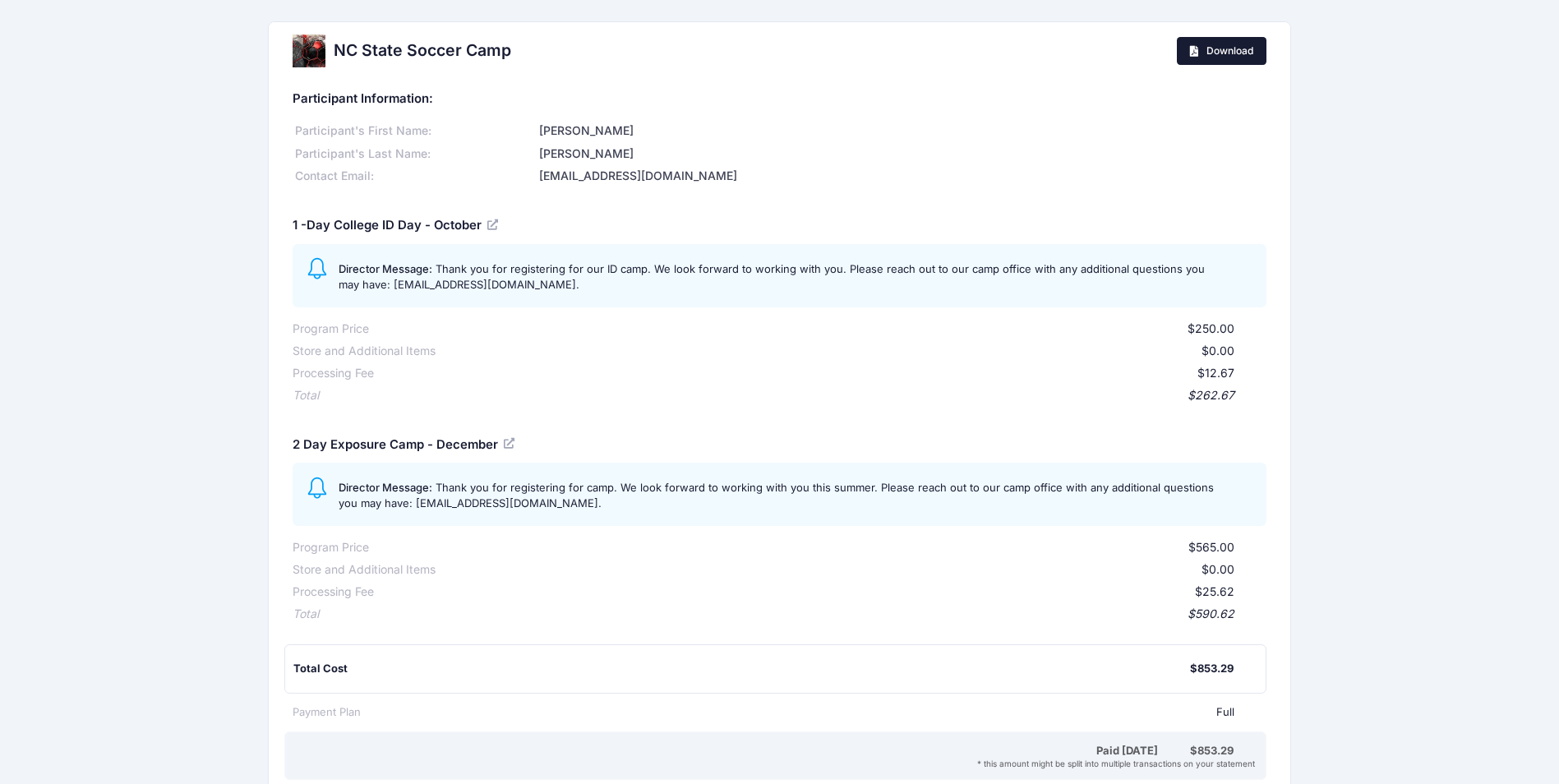
click at [1232, 60] on link "Download" at bounding box center [1221, 51] width 90 height 28
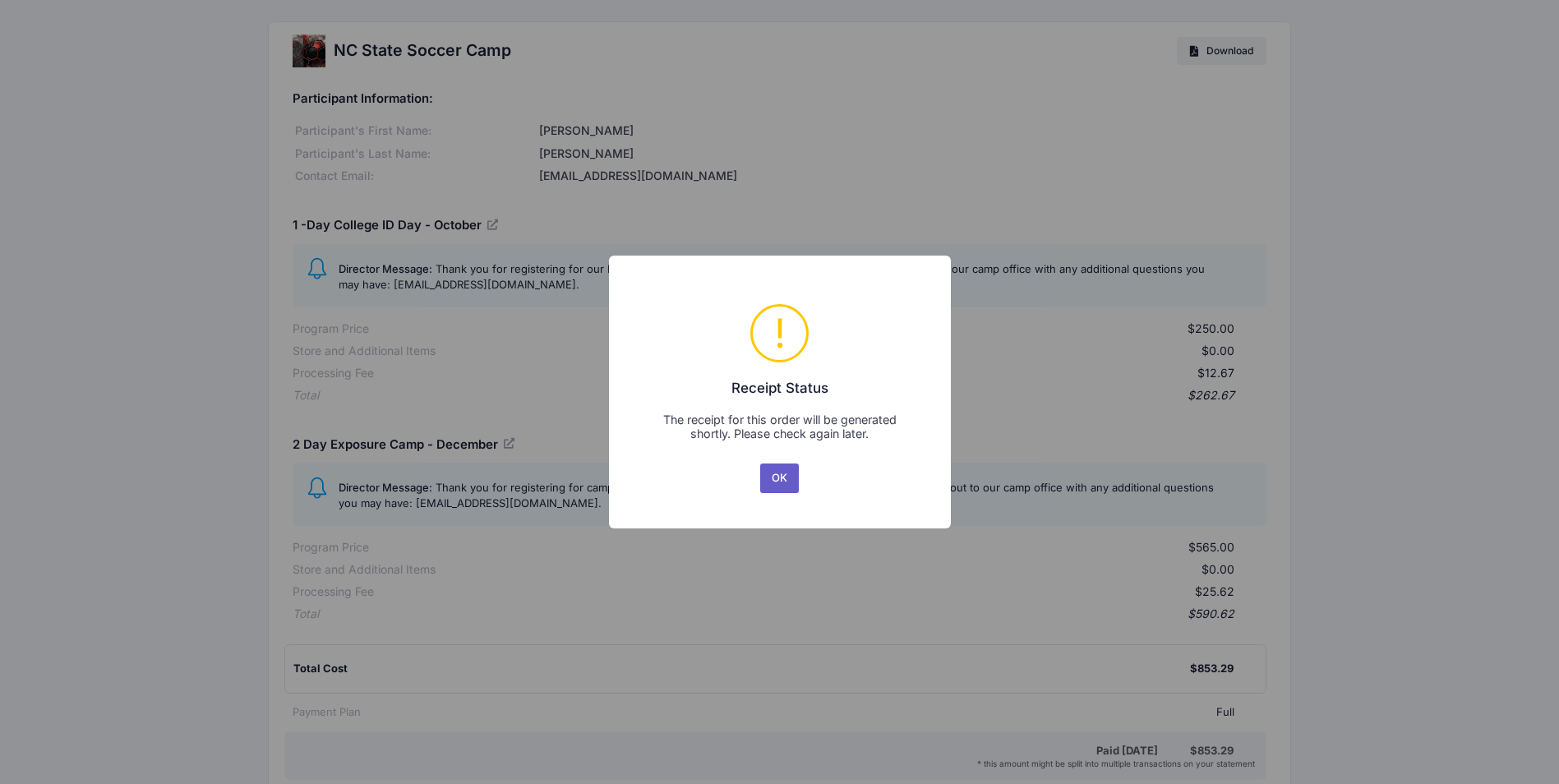
click at [787, 479] on button "OK" at bounding box center [780, 478] width 40 height 29
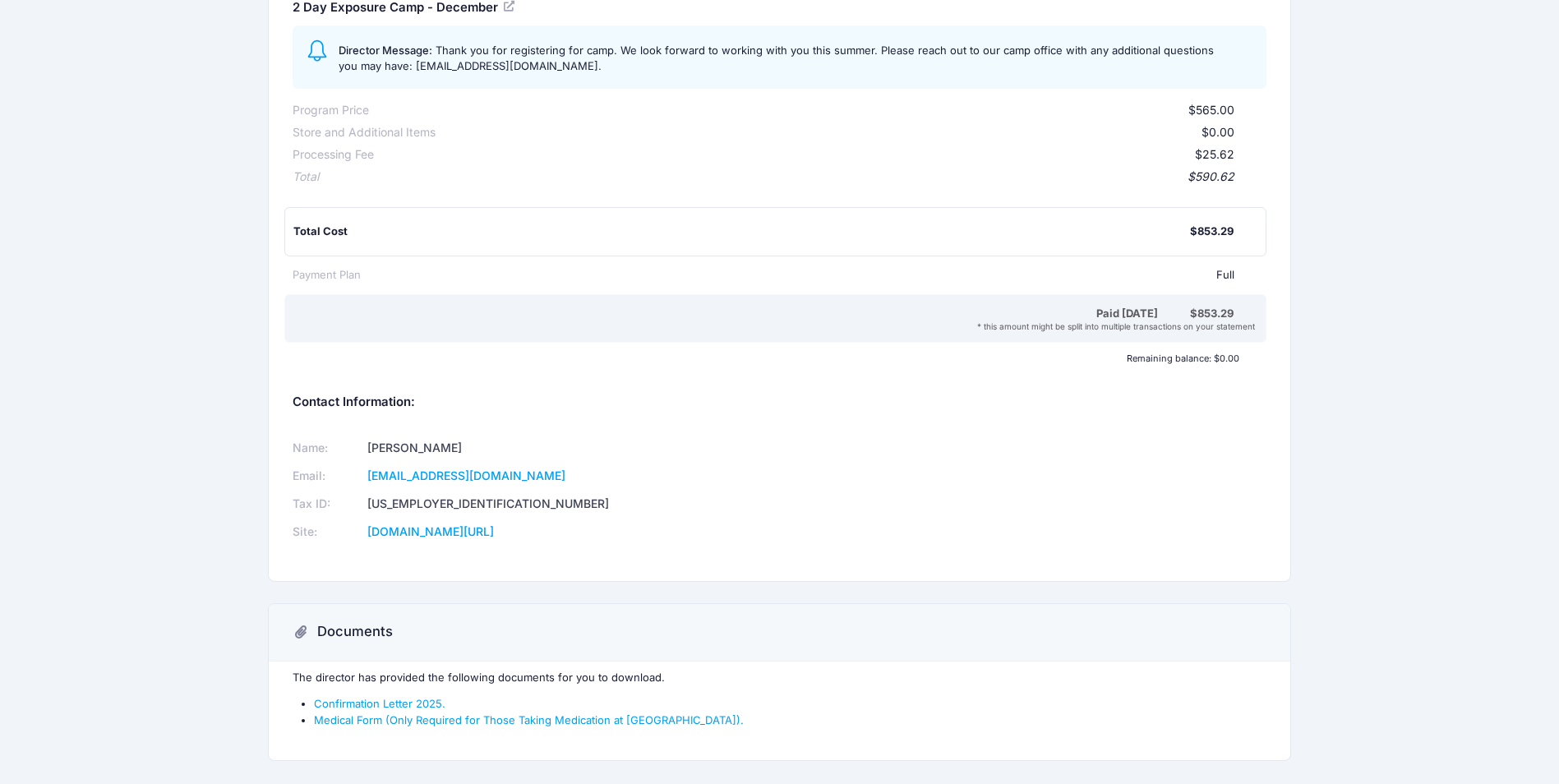
scroll to position [495, 0]
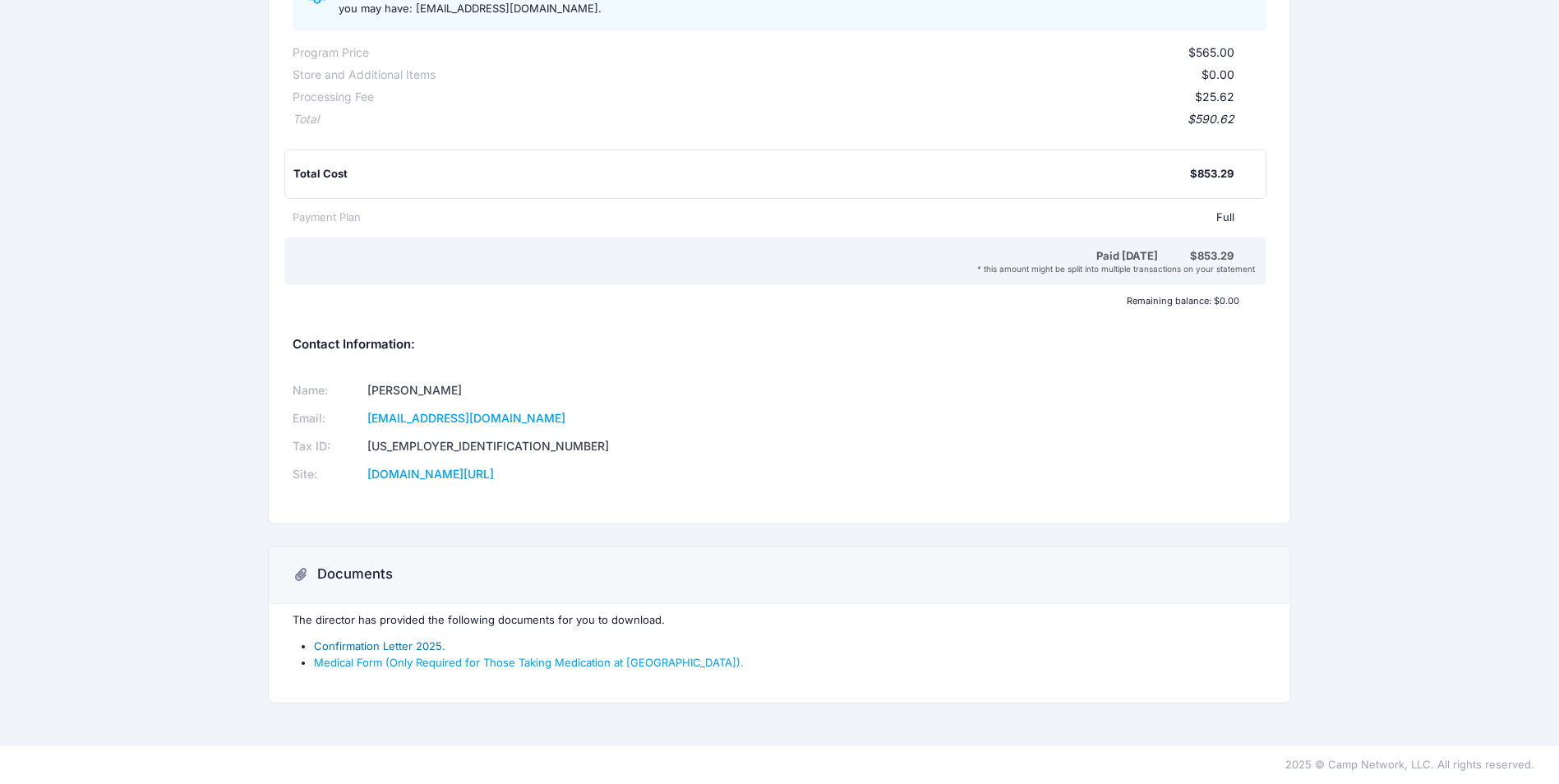
click at [404, 649] on link "Confirmation Letter 2025." at bounding box center [379, 646] width 131 height 13
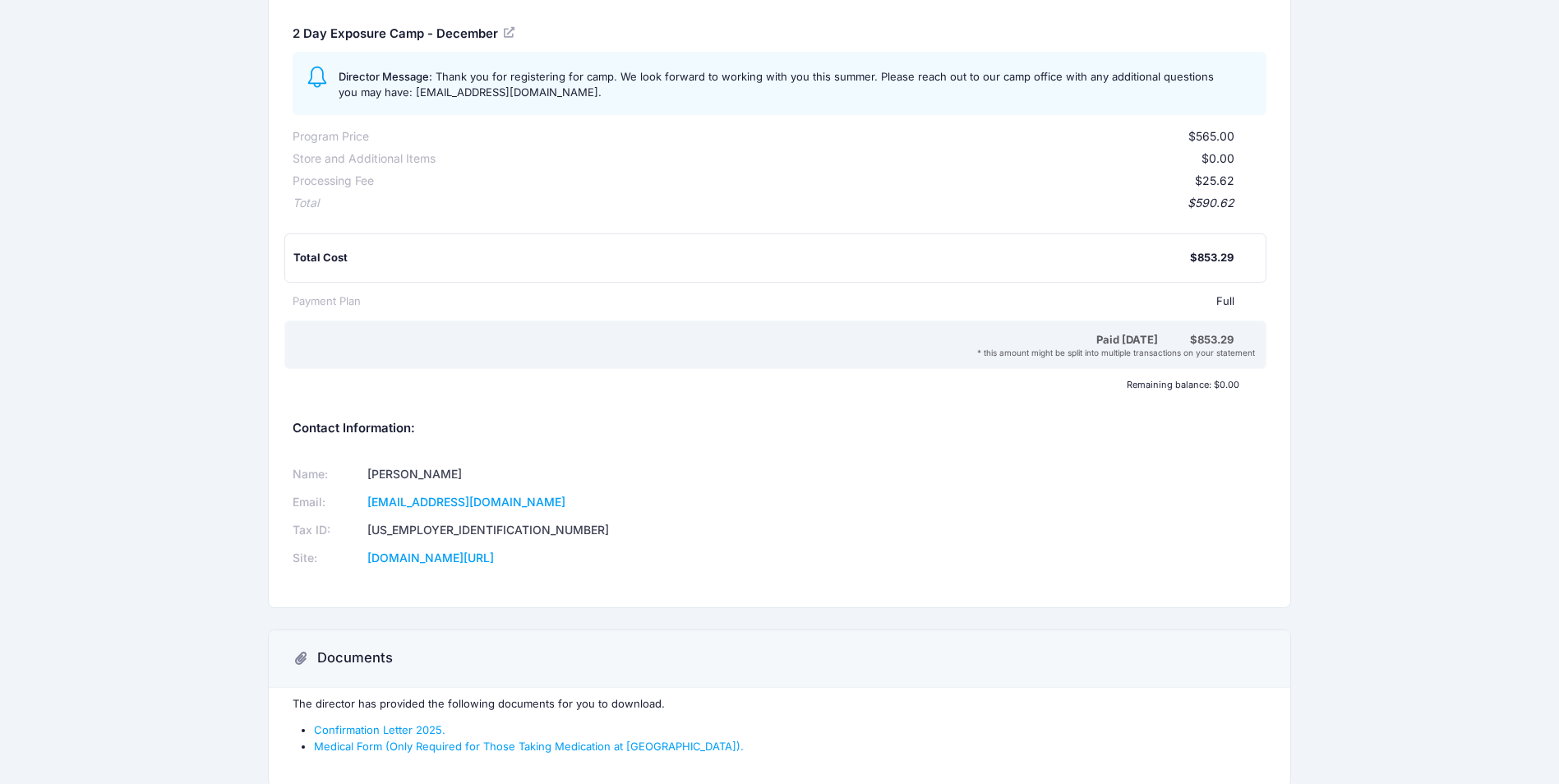
scroll to position [0, 0]
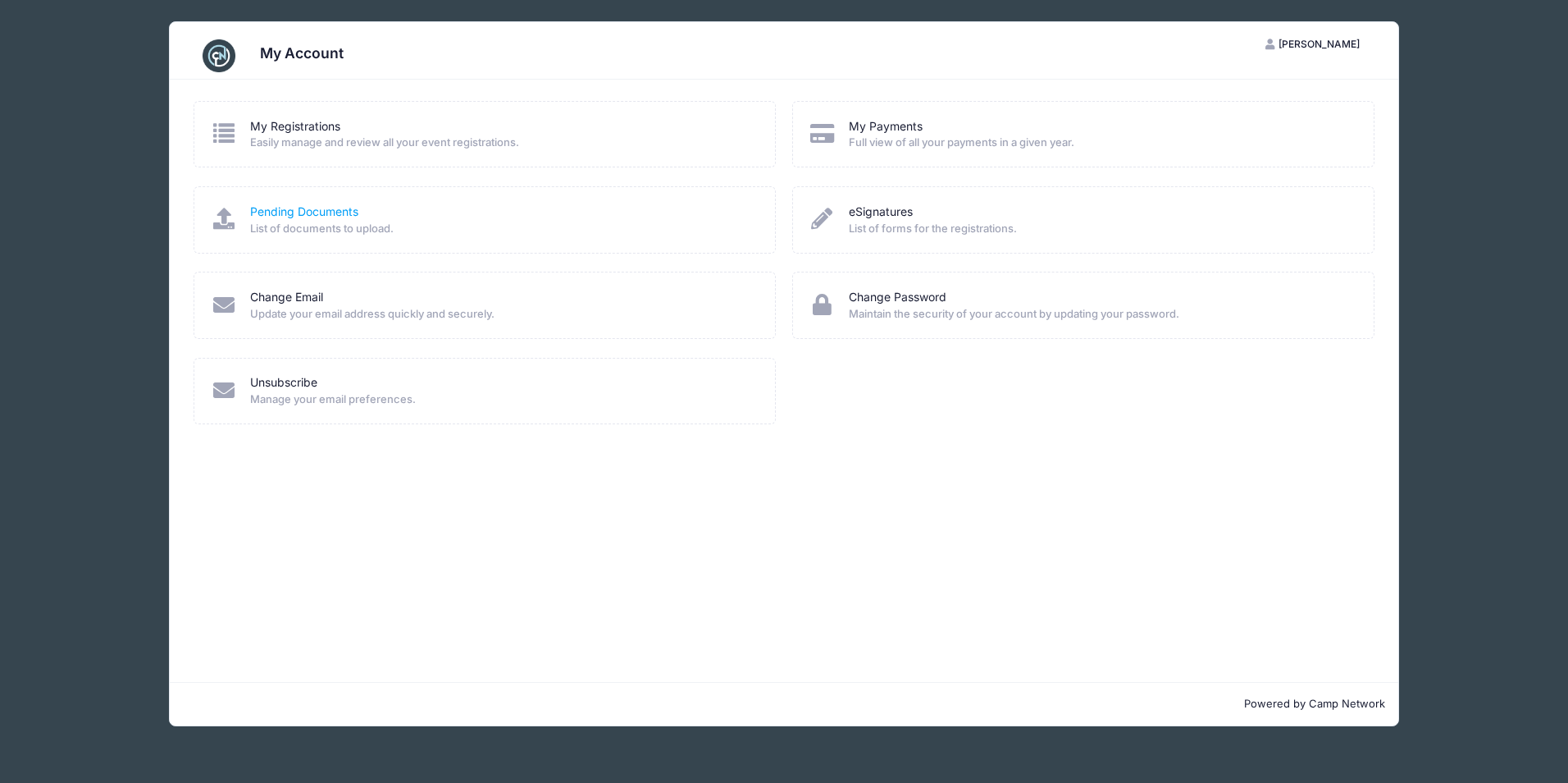
click at [278, 204] on link "Pending Documents" at bounding box center [304, 213] width 109 height 17
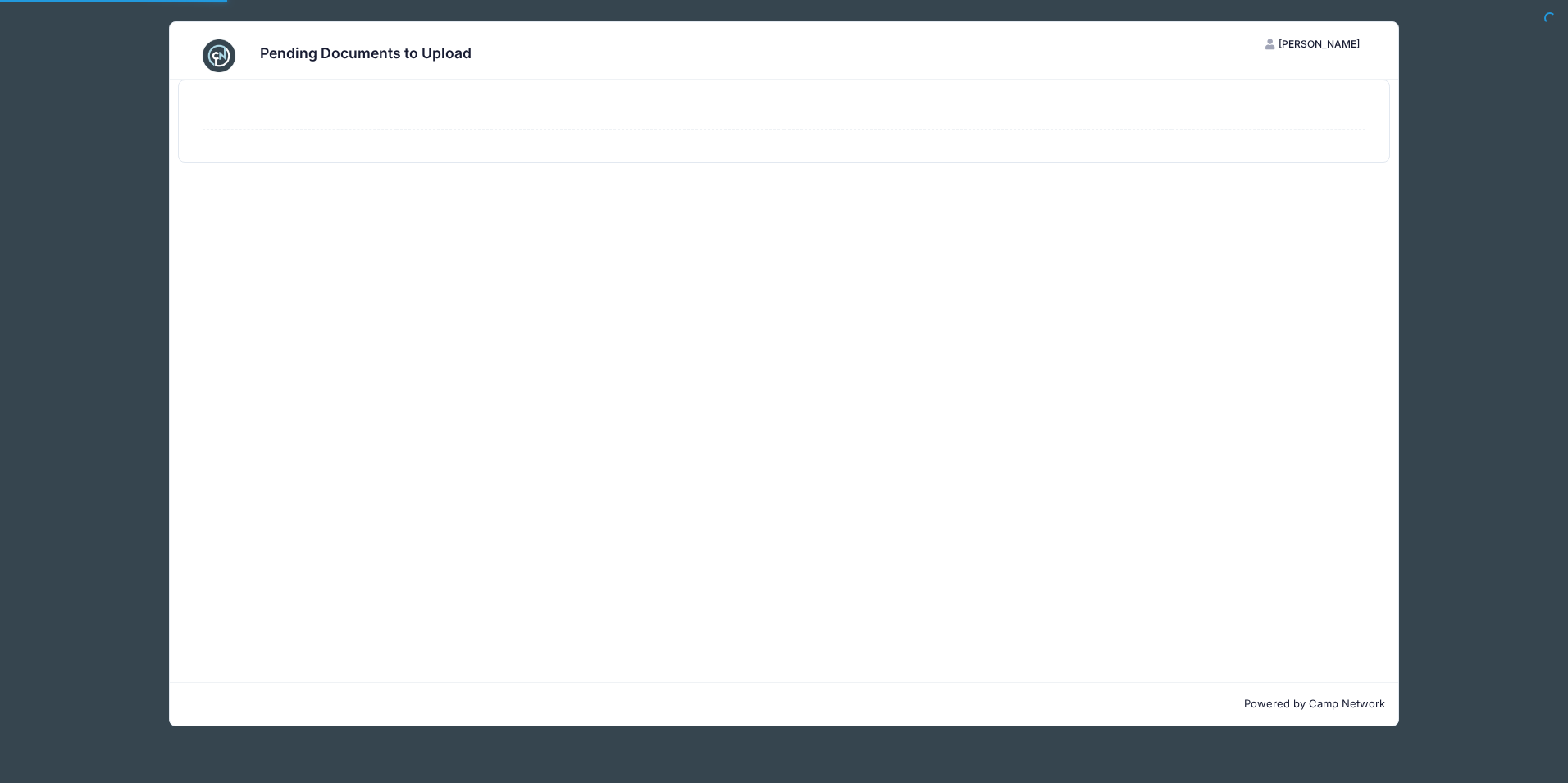
select select "50"
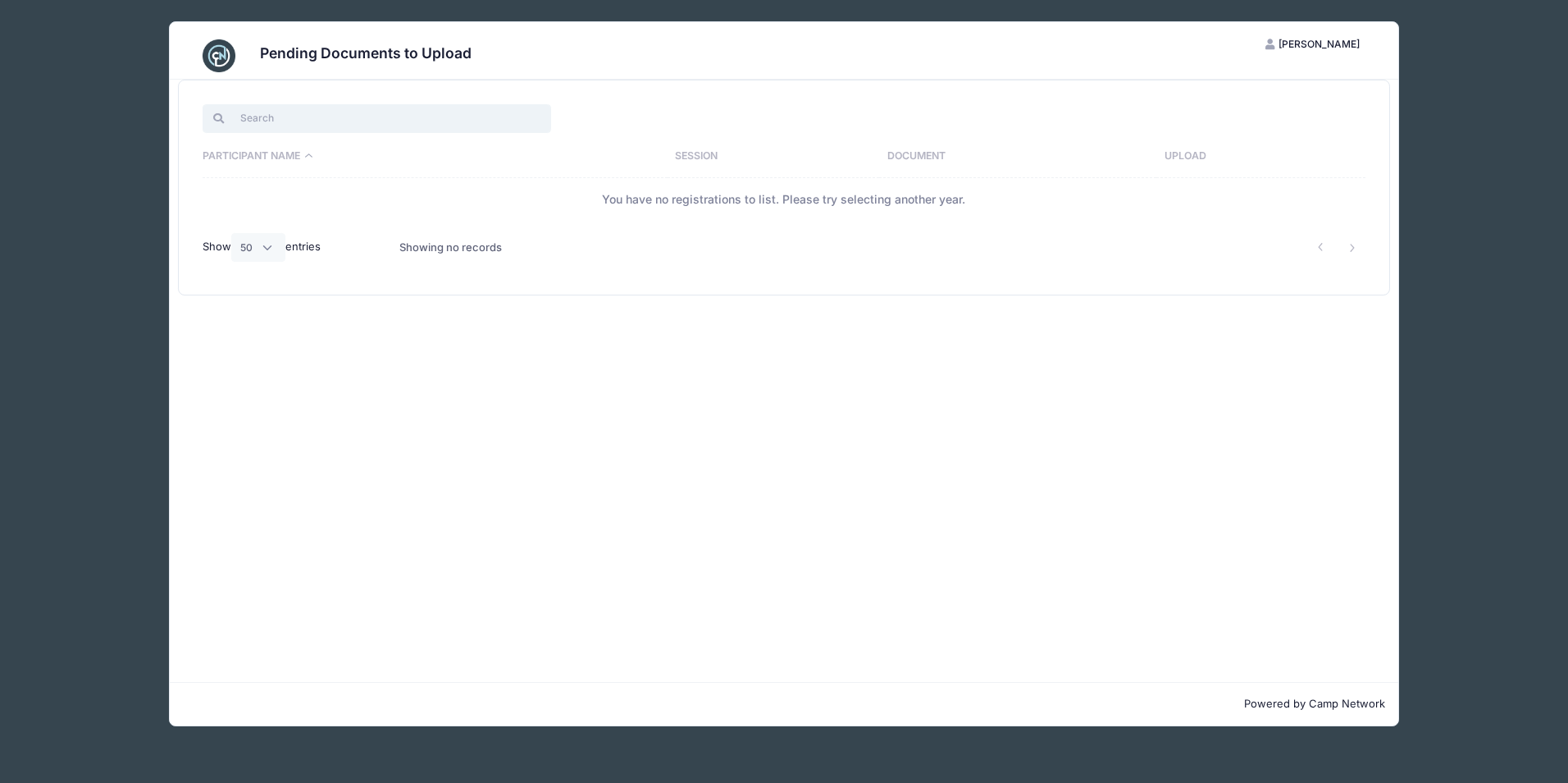
click at [278, 124] on input "search" at bounding box center [377, 118] width 348 height 28
click at [297, 154] on th "Participant Name" at bounding box center [435, 156] width 465 height 43
click at [274, 248] on select "All 10 25 50" at bounding box center [258, 247] width 54 height 28
click at [436, 426] on div "Participant Name Session Document Upload You have no registrations to list. Ple…" at bounding box center [784, 381] width 1229 height 603
click at [1442, 62] on div "Pending Documents to Upload SB [PERSON_NAME] My Account Logout Participant Name…" at bounding box center [784, 374] width 1476 height 748
